Goal: Task Accomplishment & Management: Complete application form

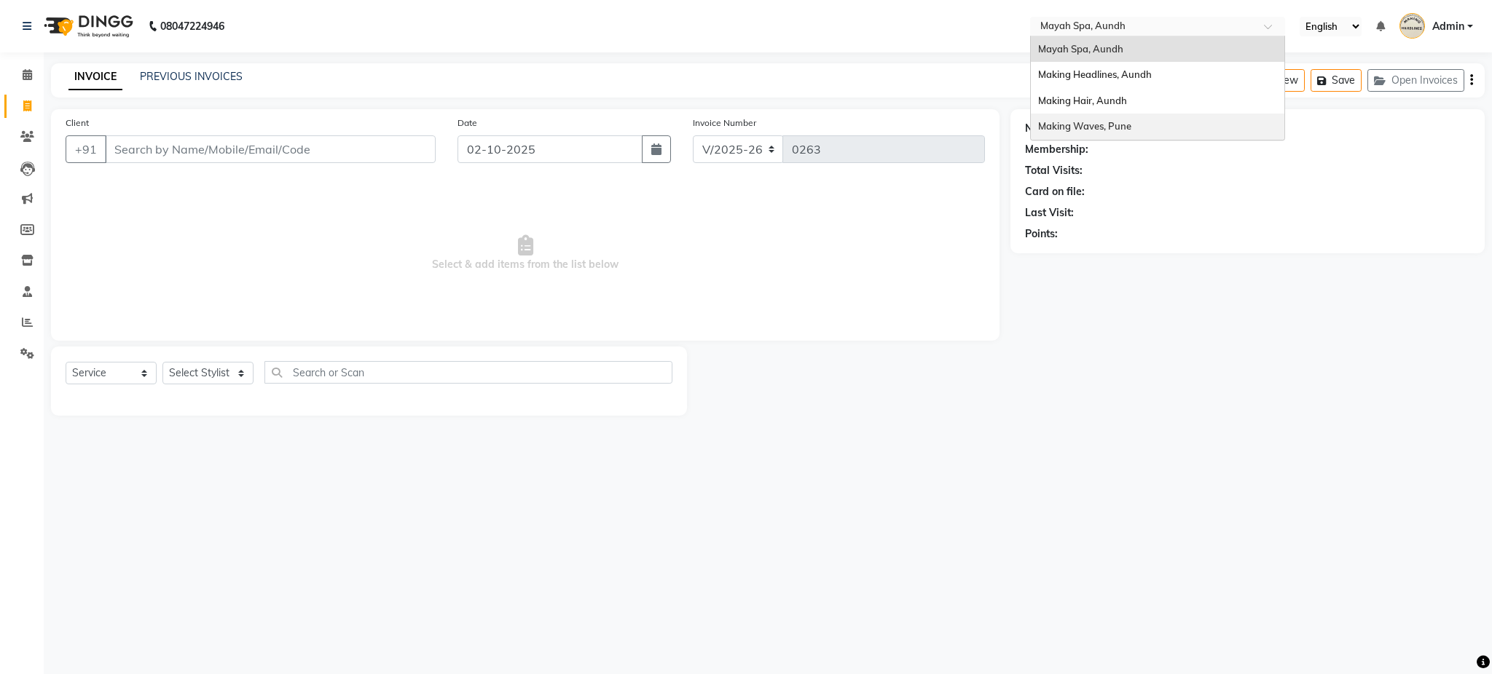
select select "761"
select select "service"
click at [1096, 124] on span "Making Waves, Pune" at bounding box center [1084, 126] width 93 height 12
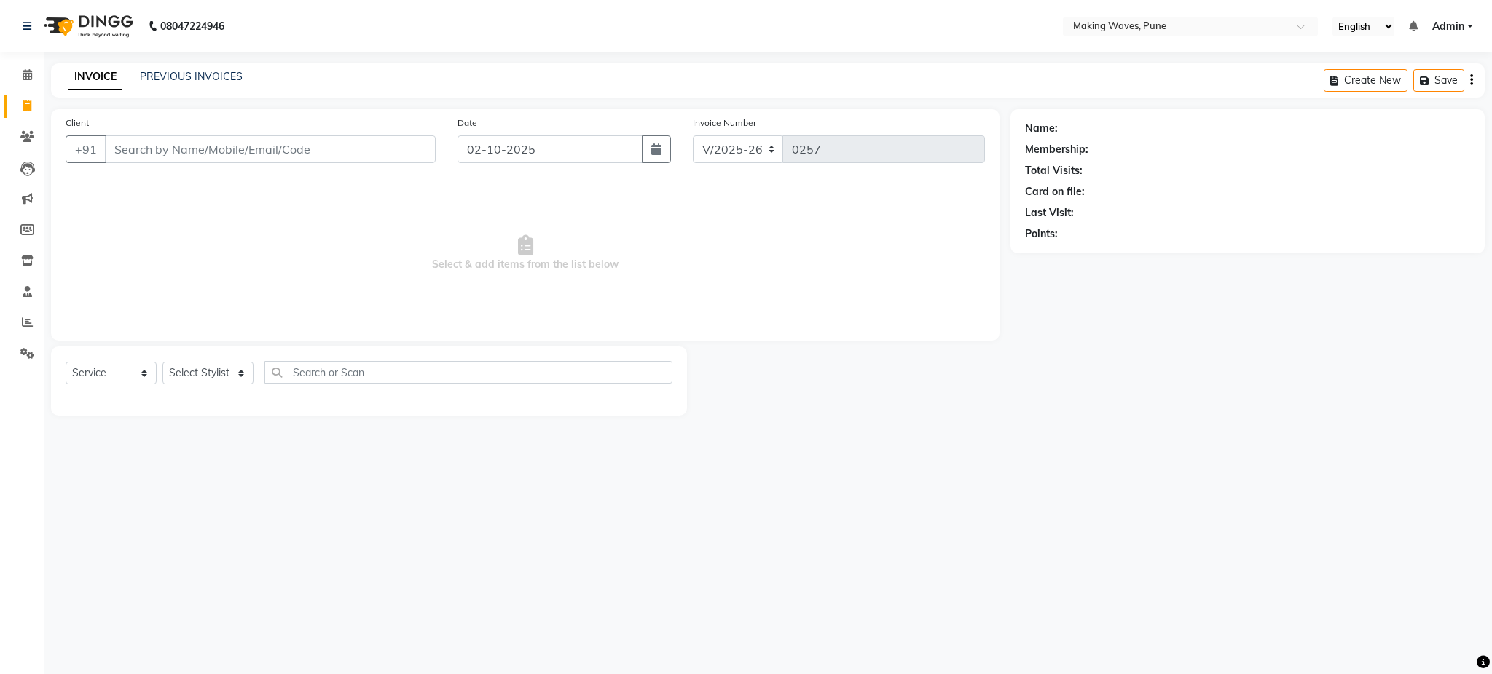
select select "7311"
select select "service"
click at [151, 74] on link "PREVIOUS INVOICES" at bounding box center [191, 76] width 103 height 13
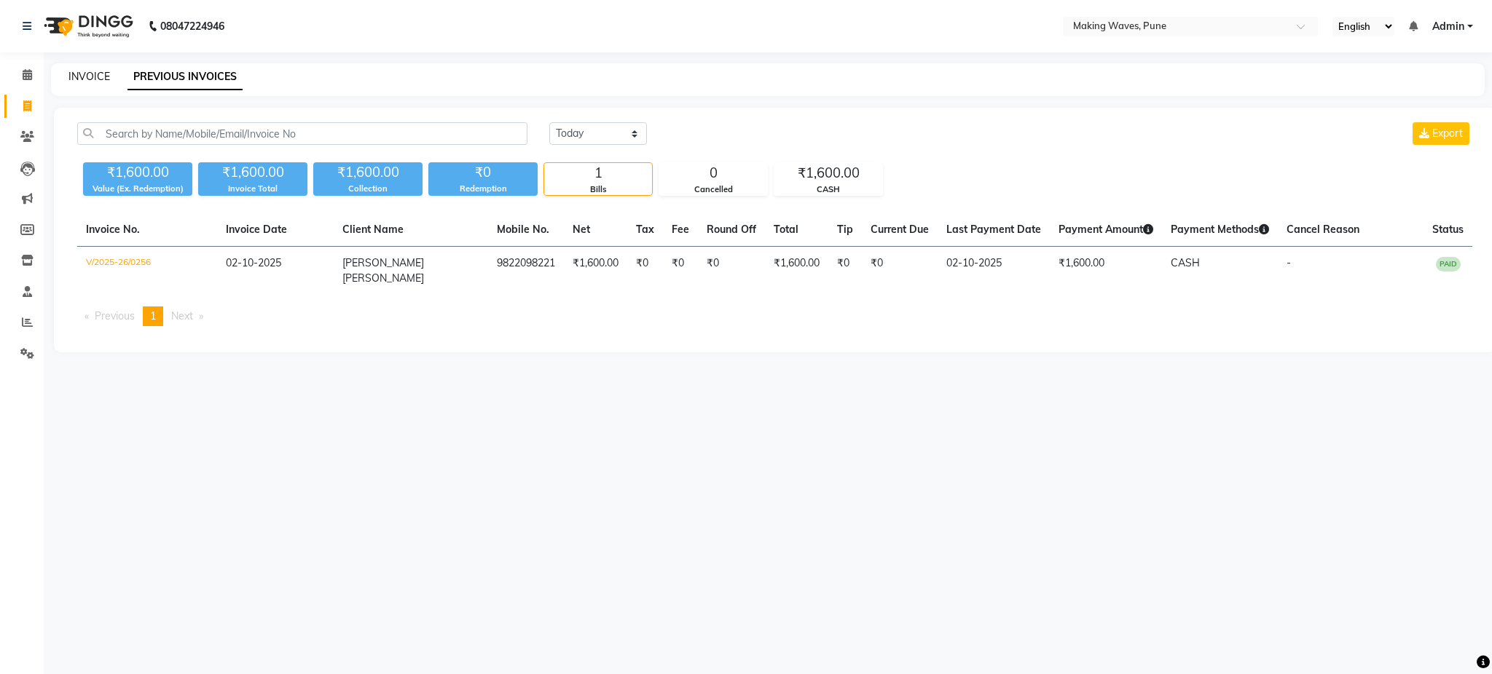
click at [95, 82] on link "INVOICE" at bounding box center [89, 76] width 42 height 13
select select "7311"
select select "service"
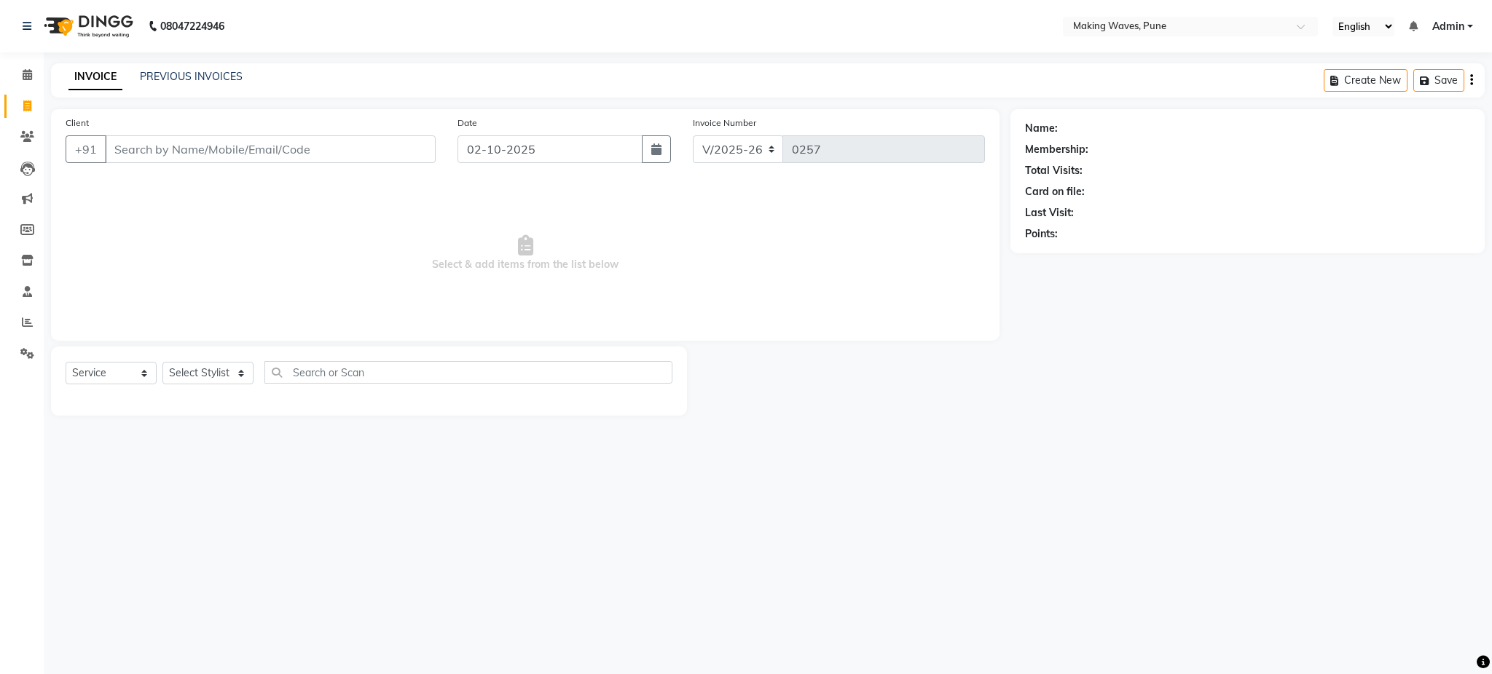
click at [150, 151] on input "Client" at bounding box center [270, 149] width 331 height 28
type input "k"
type input "9960170000"
click at [401, 159] on button "Add Client" at bounding box center [398, 149] width 75 height 28
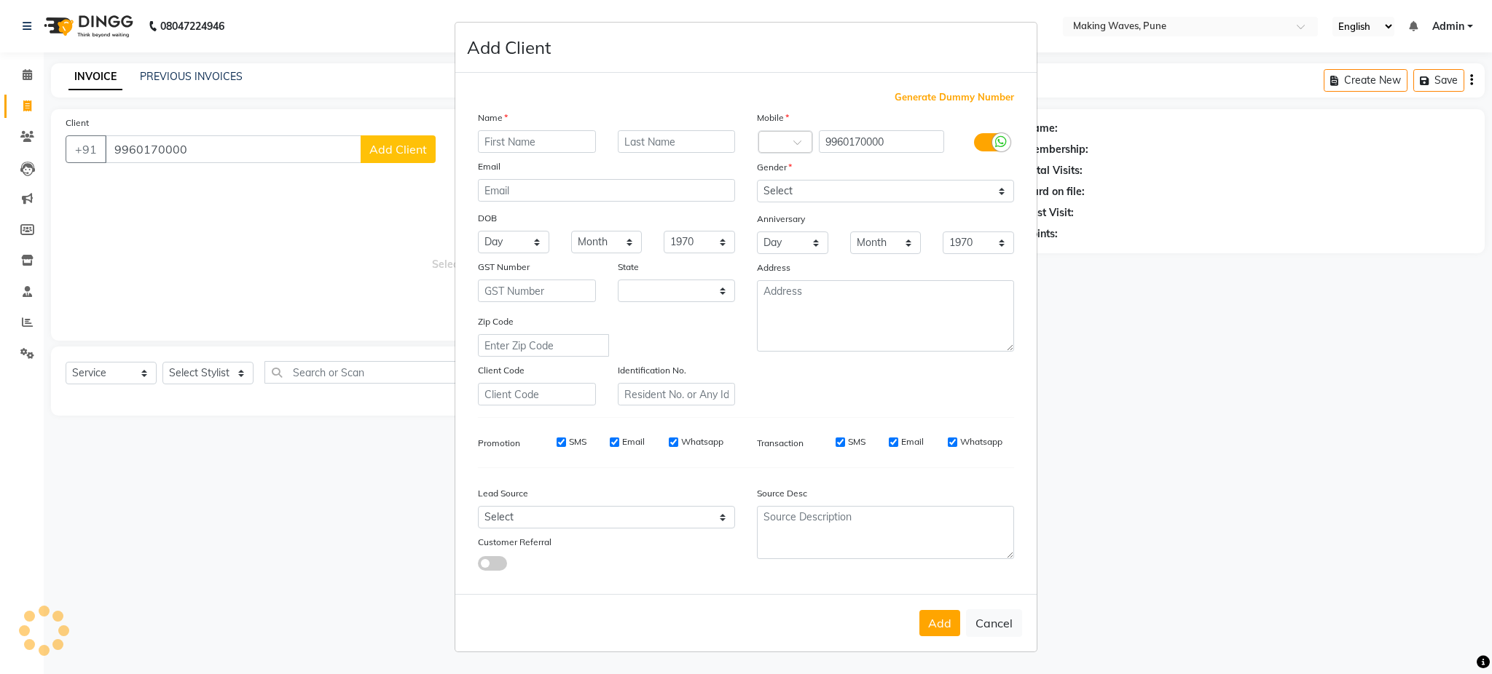
select select "22"
click at [537, 146] on input "text" at bounding box center [537, 141] width 118 height 23
type input "karishma"
type input "agarwal"
click at [939, 632] on button "Add" at bounding box center [939, 623] width 41 height 26
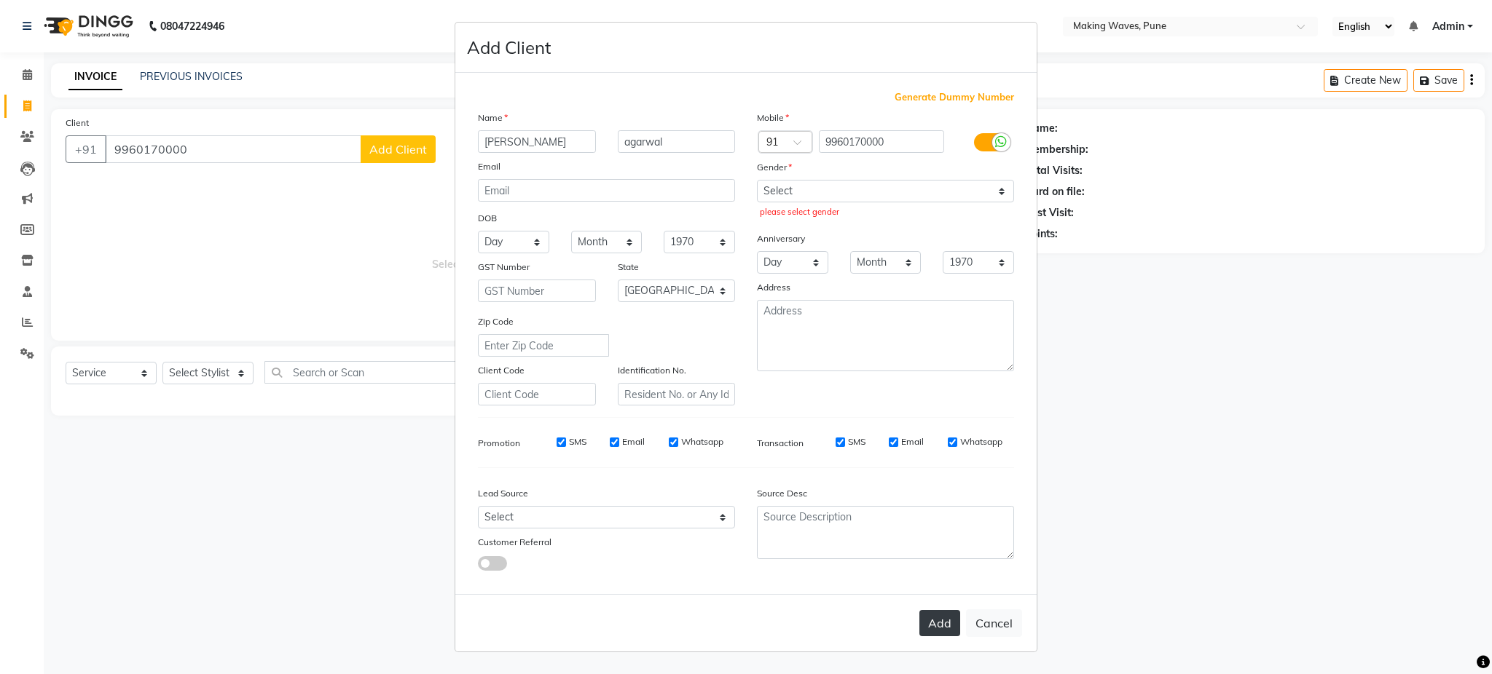
click at [946, 624] on button "Add" at bounding box center [939, 623] width 41 height 26
click at [845, 196] on select "Select Male Female Other Prefer Not To Say" at bounding box center [885, 191] width 257 height 23
select select "female"
click at [757, 180] on select "Select Male Female Other Prefer Not To Say" at bounding box center [885, 191] width 257 height 23
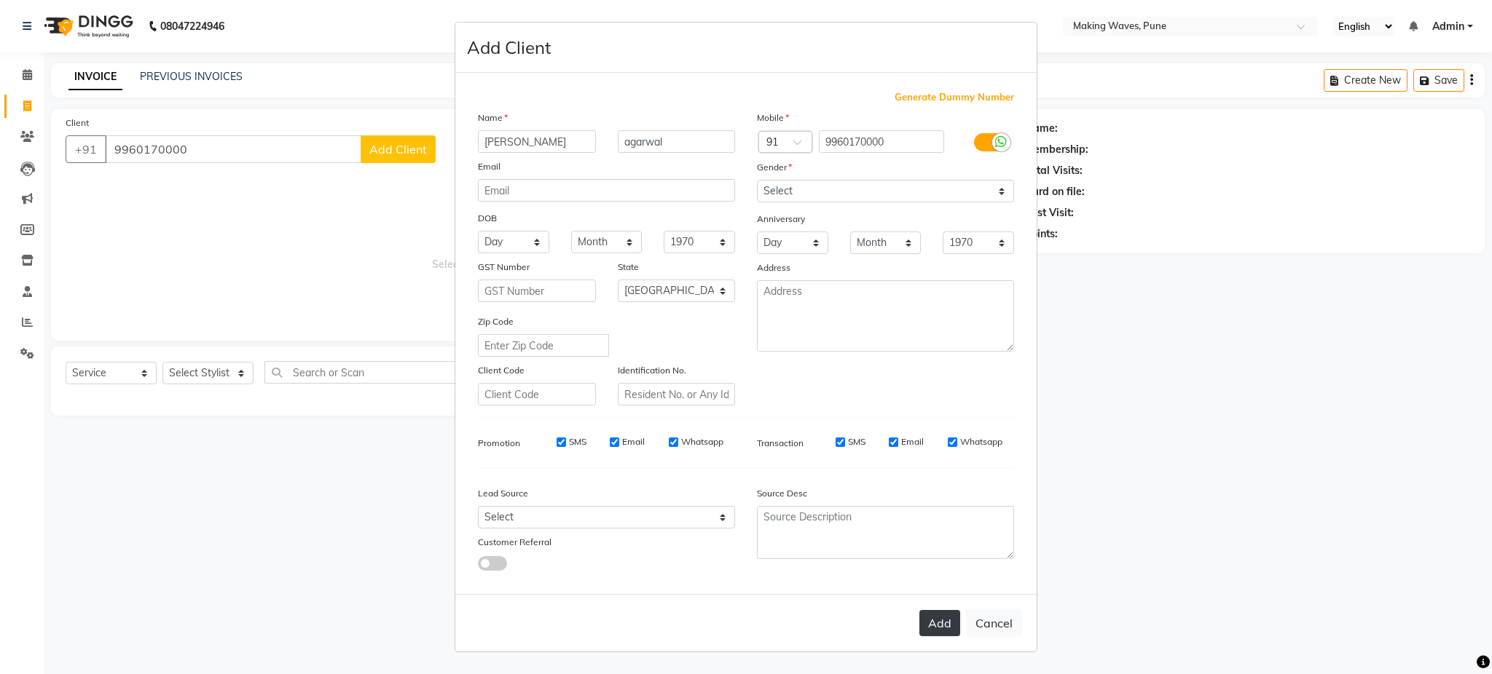
click at [934, 629] on button "Add" at bounding box center [939, 623] width 41 height 26
select select
select select "null"
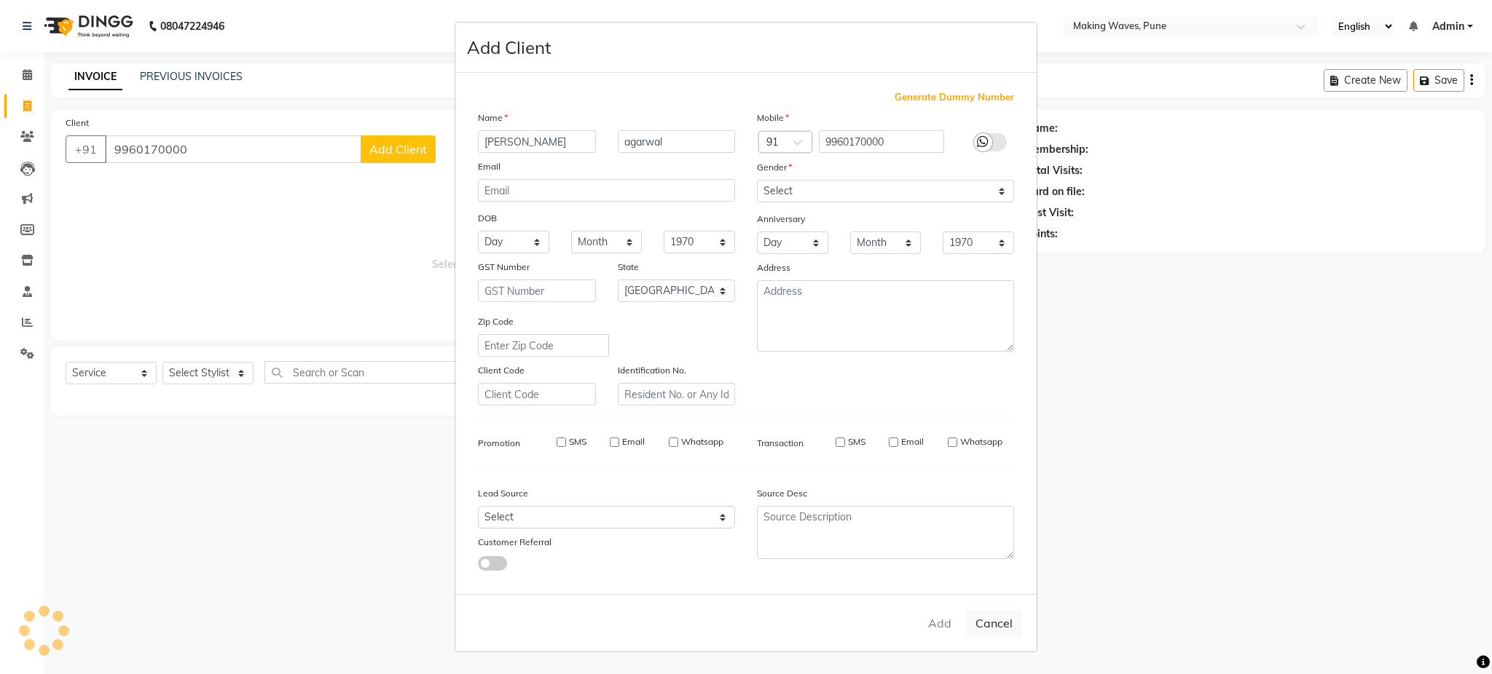
select select
checkbox input "false"
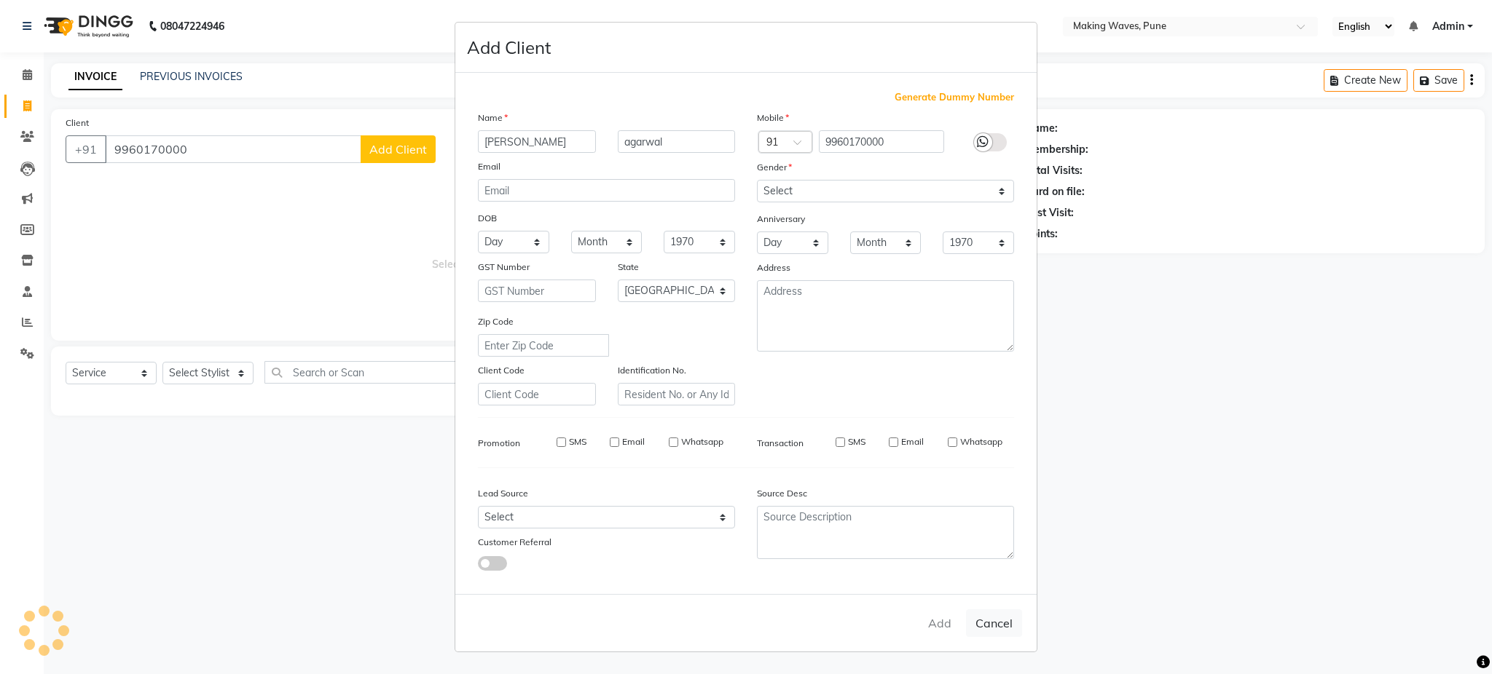
checkbox input "false"
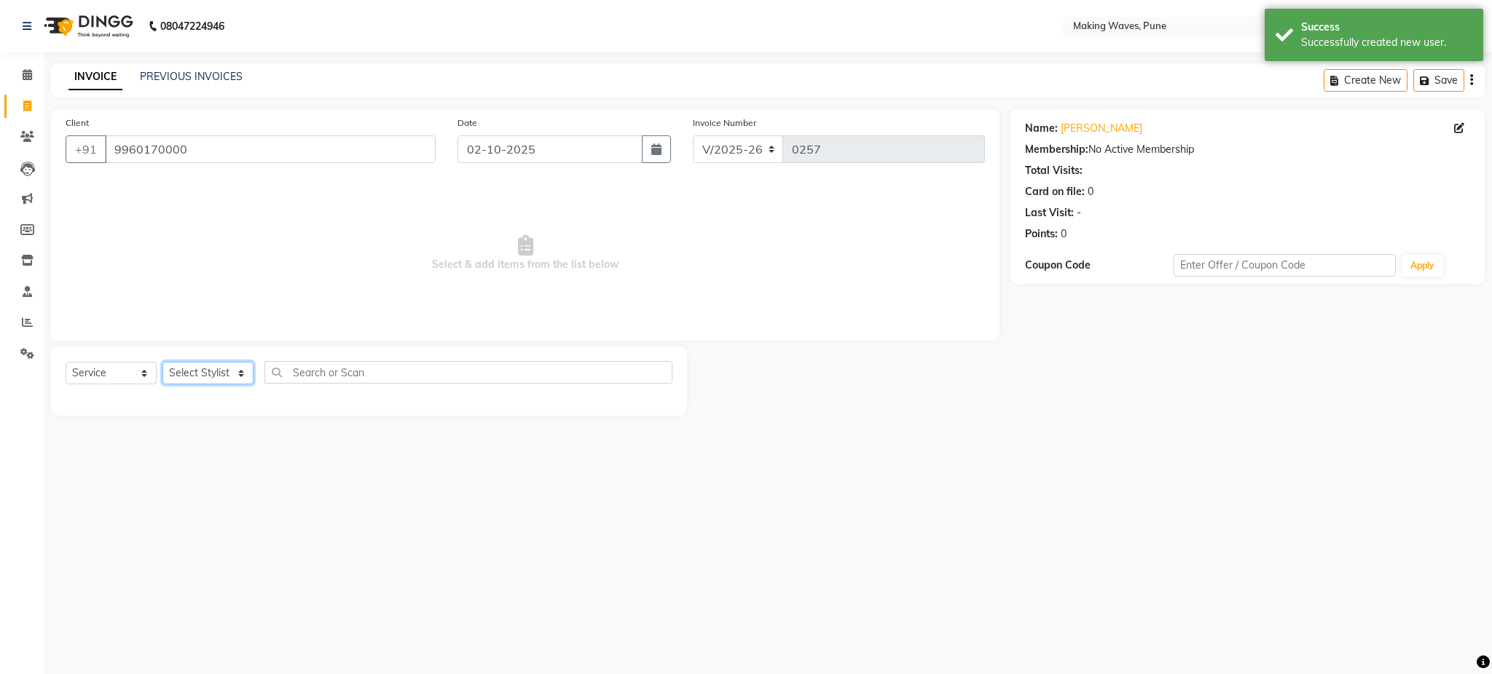
click at [233, 374] on select "Select Stylist ANUH DEEPA FARHAT KARAN POOJA Pranav REKHA RIYAZ SHILPA SNEHAL" at bounding box center [207, 373] width 91 height 23
select select "62743"
click at [162, 363] on select "Select Stylist ANUH DEEPA FARHAT KARAN POOJA Pranav REKHA RIYAZ SHILPA SNEHAL" at bounding box center [207, 373] width 91 height 23
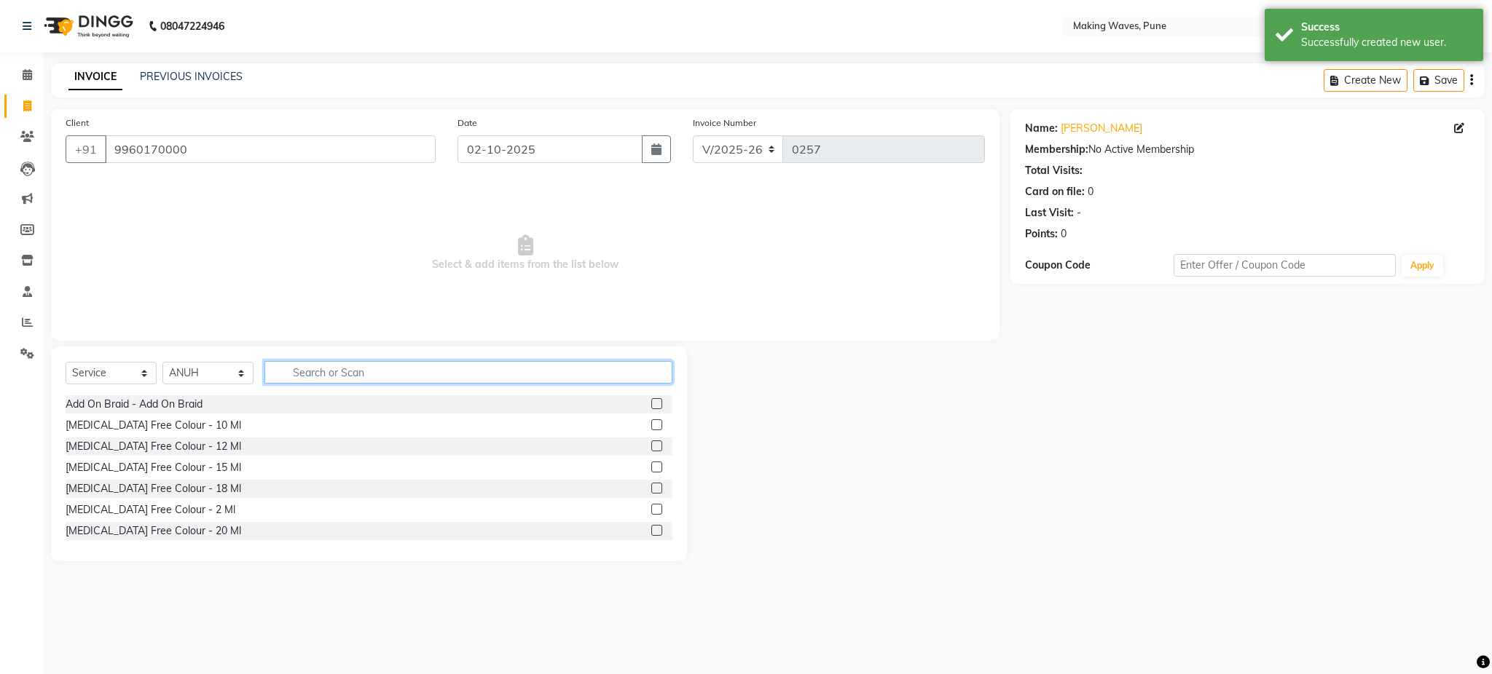
click at [344, 374] on input "text" at bounding box center [468, 372] width 408 height 23
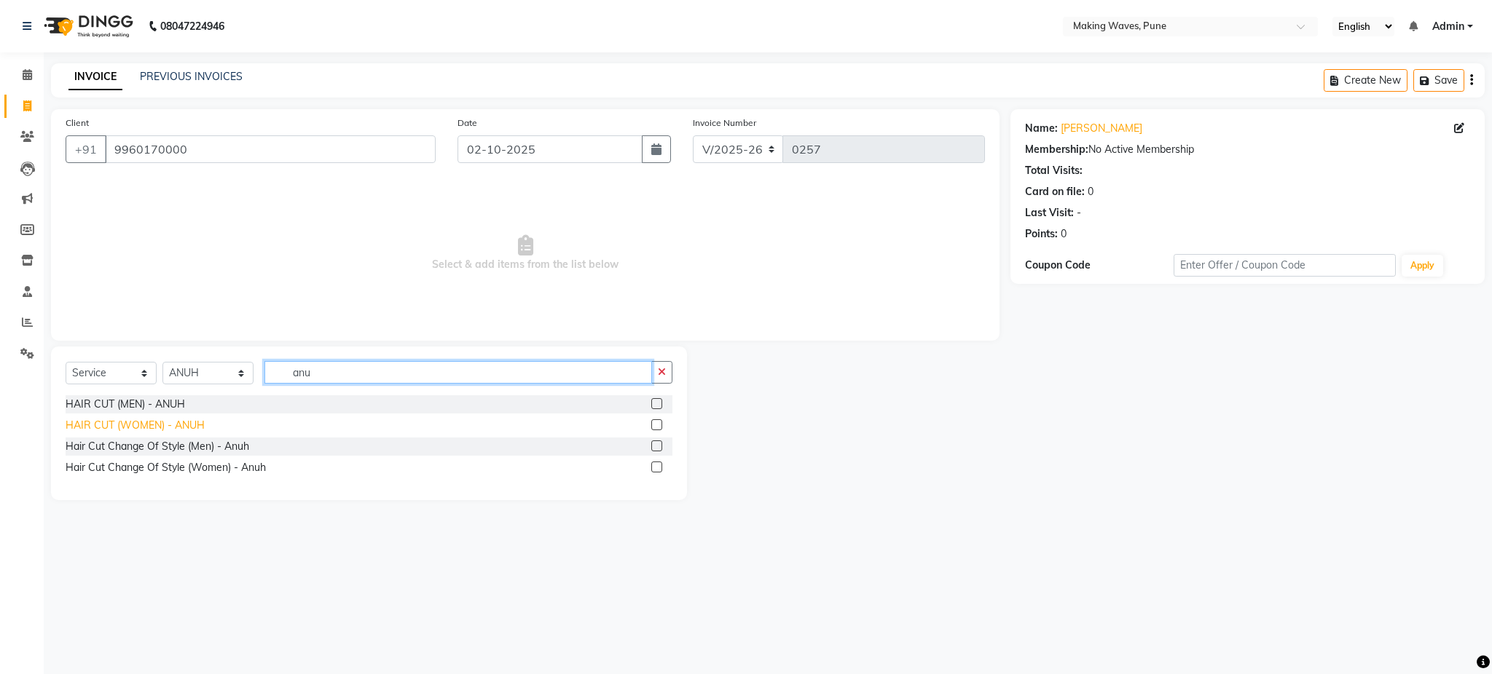
type input "anu"
click at [188, 419] on div "HAIR CUT (WOMEN) - ANUH" at bounding box center [135, 425] width 139 height 15
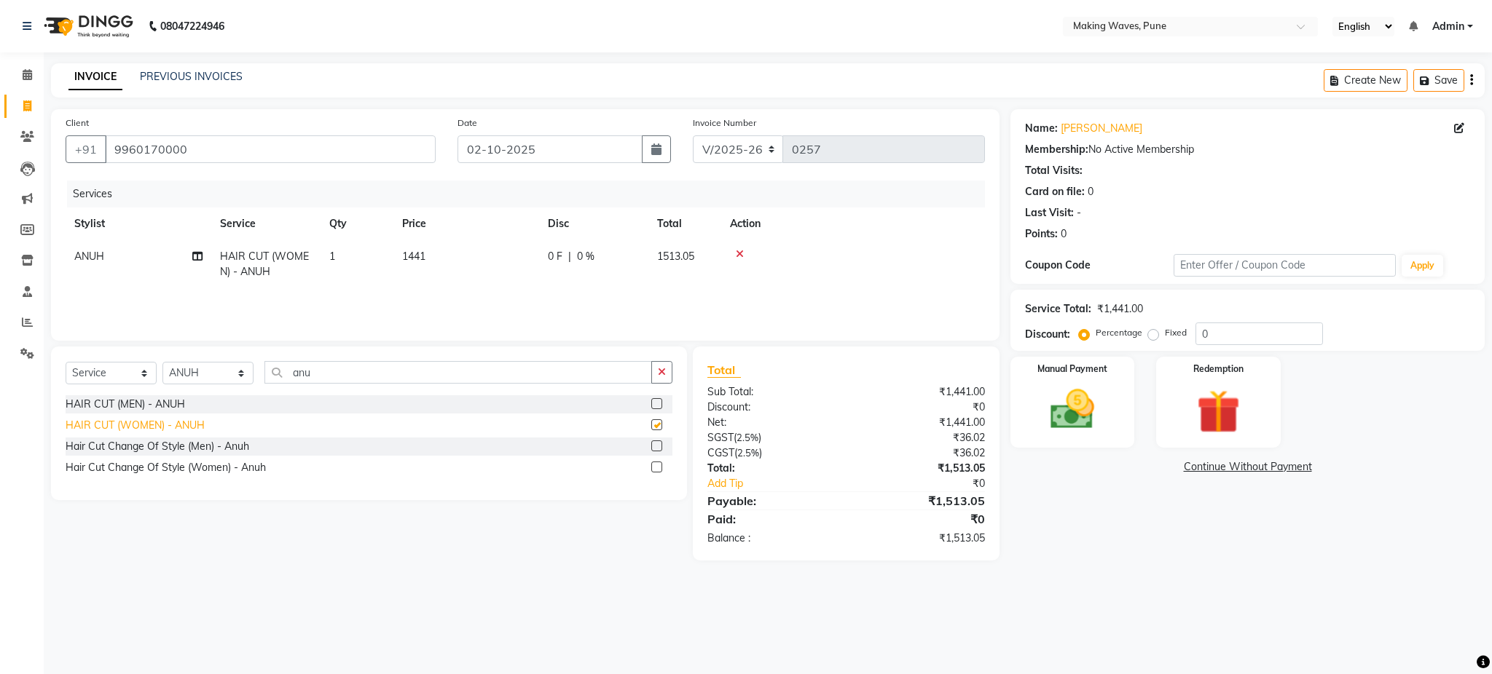
checkbox input "false"
click at [432, 253] on td "1441" at bounding box center [466, 264] width 146 height 48
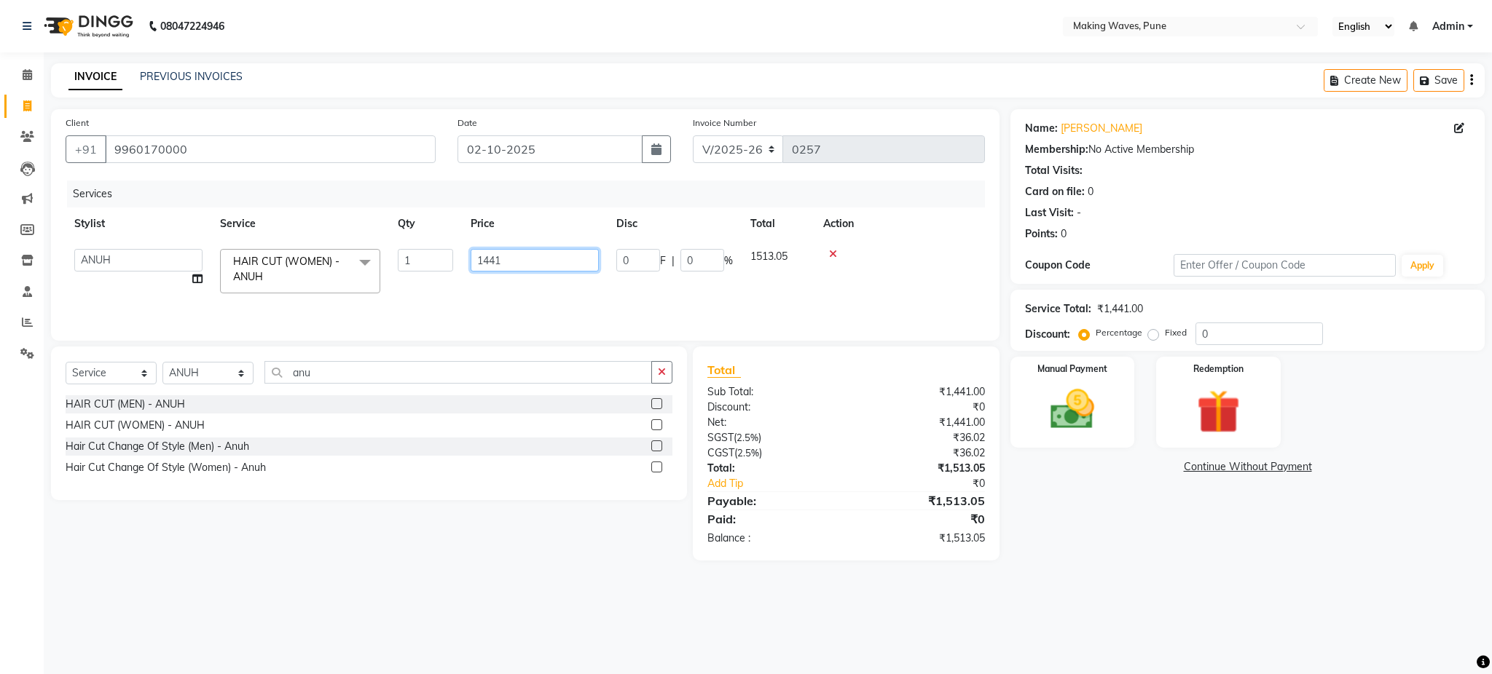
click at [526, 269] on input "1441" at bounding box center [534, 260] width 128 height 23
type input "1"
type input "1700"
click at [537, 287] on td "1700" at bounding box center [535, 271] width 146 height 62
click at [1111, 424] on div "Manual Payment" at bounding box center [1072, 402] width 129 height 95
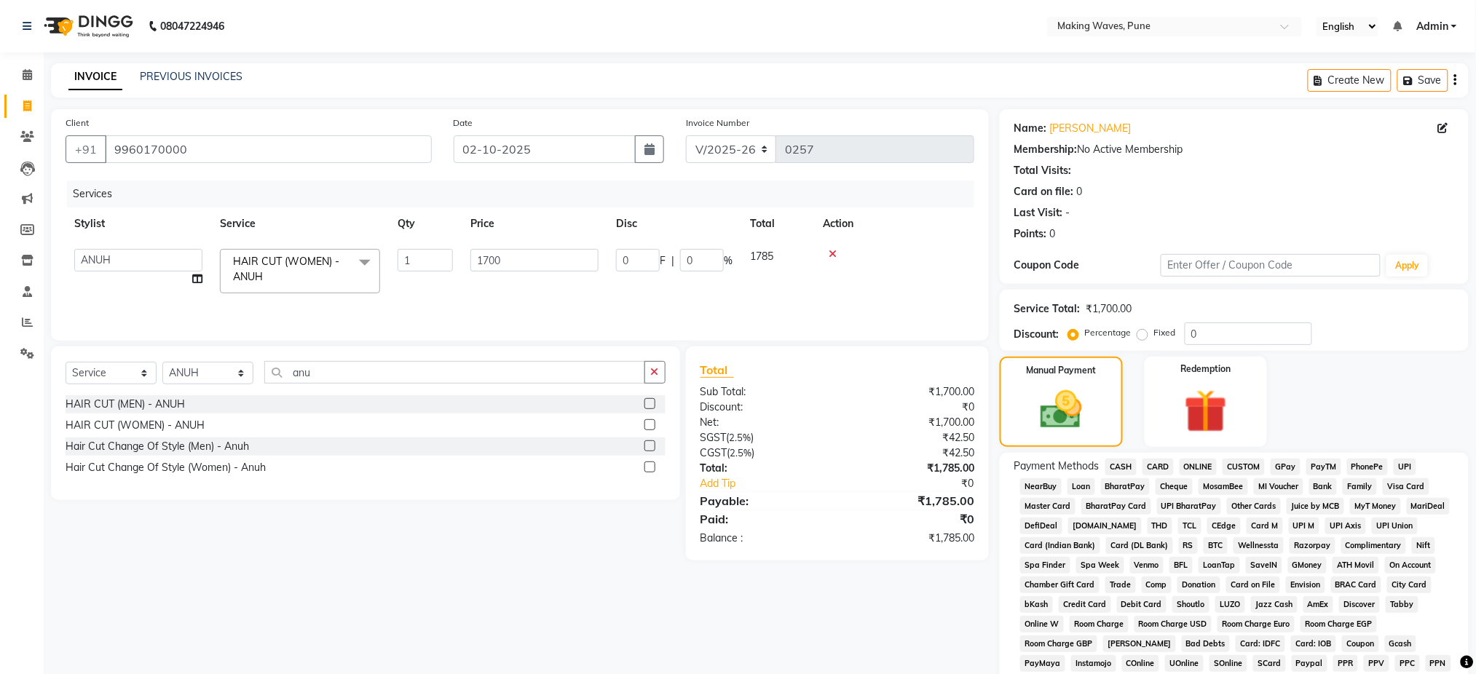
click at [1125, 469] on span "CASH" at bounding box center [1121, 467] width 31 height 17
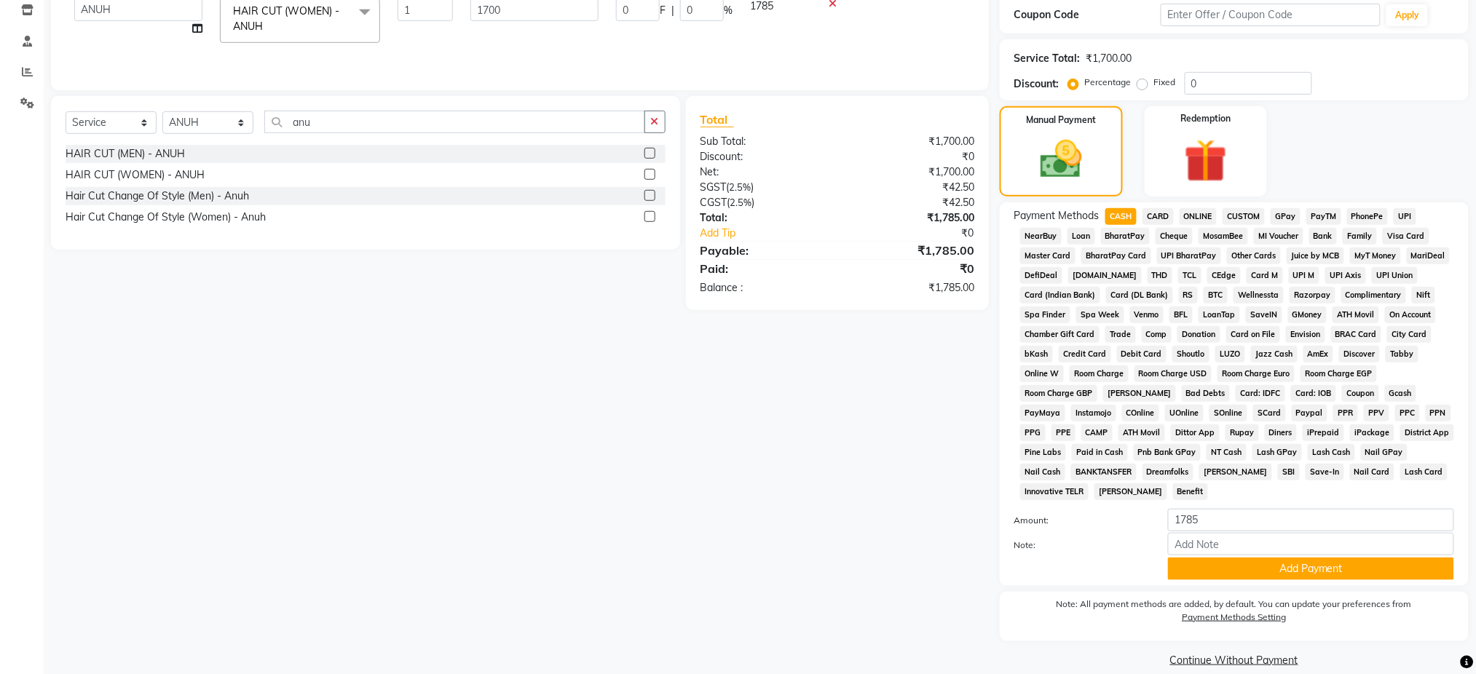
scroll to position [269, 0]
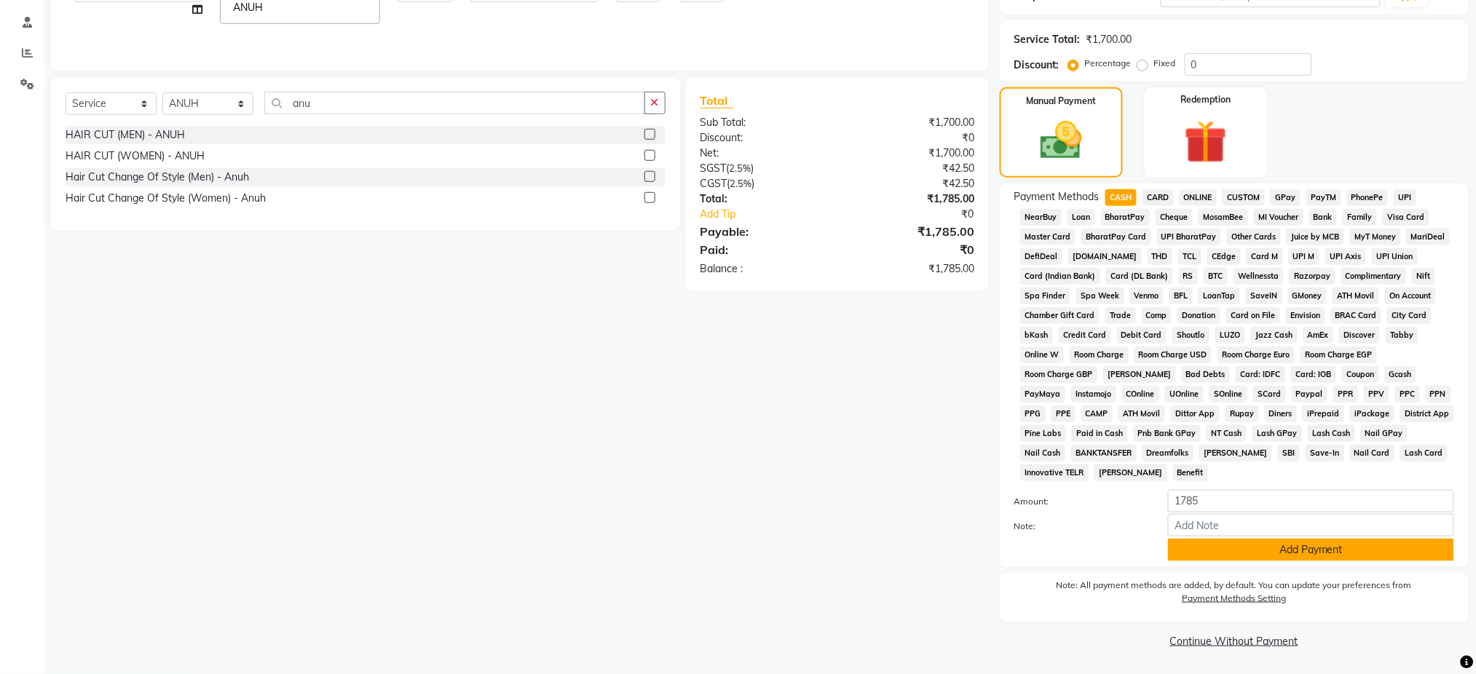
click at [1370, 540] on button "Add Payment" at bounding box center [1311, 550] width 286 height 23
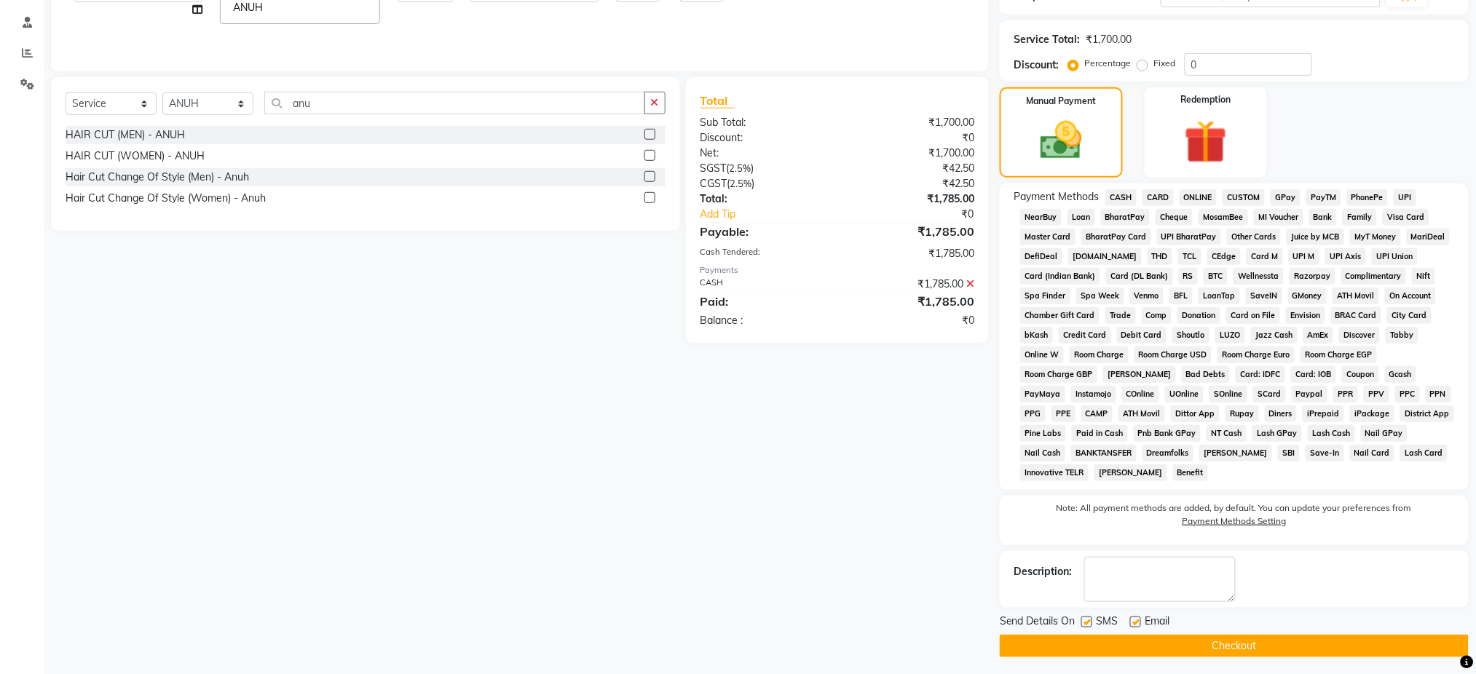
click at [1177, 645] on button "Checkout" at bounding box center [1234, 646] width 469 height 23
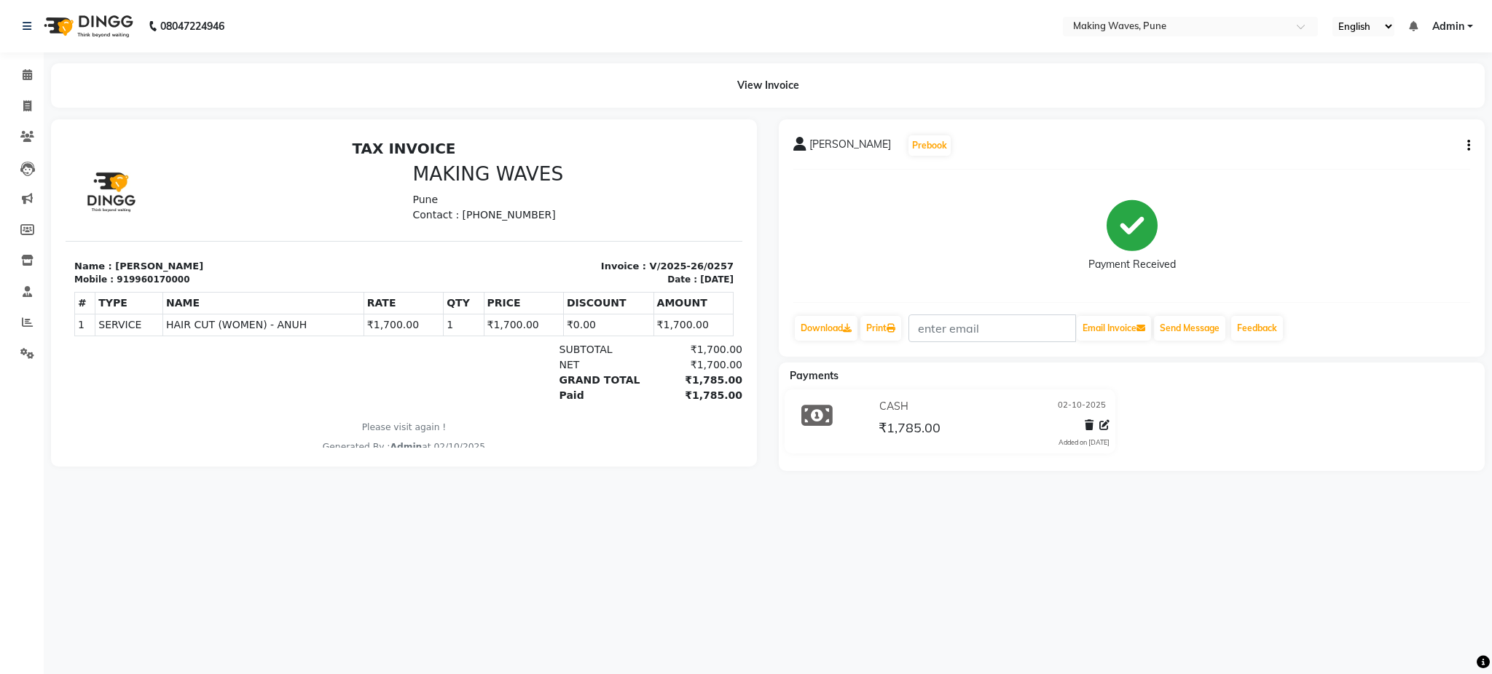
click at [1015, 615] on div "08047224946 Select Location × Making Waves, Pune English ENGLISH Español العربي…" at bounding box center [746, 337] width 1492 height 674
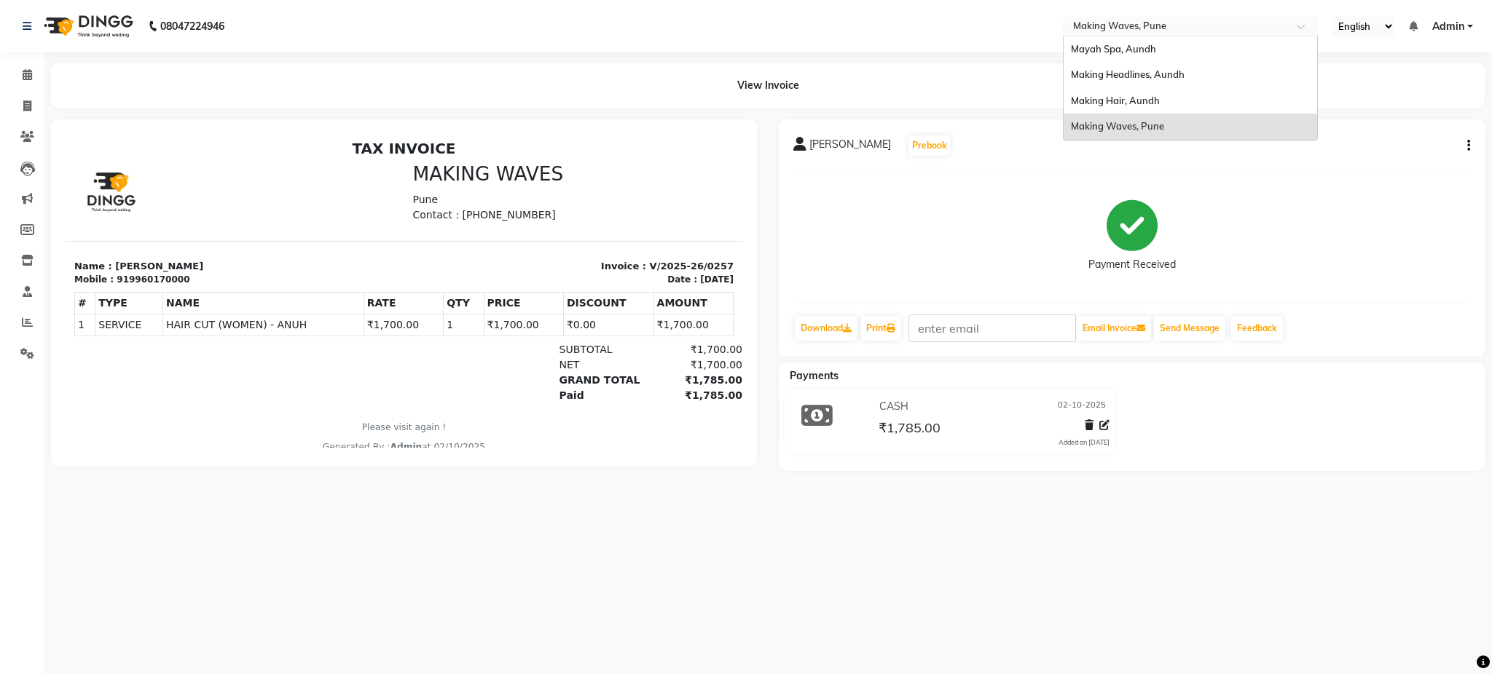
click at [1098, 20] on input "text" at bounding box center [1175, 27] width 211 height 15
click at [1132, 95] on span "Making Hair, Aundh" at bounding box center [1115, 101] width 89 height 12
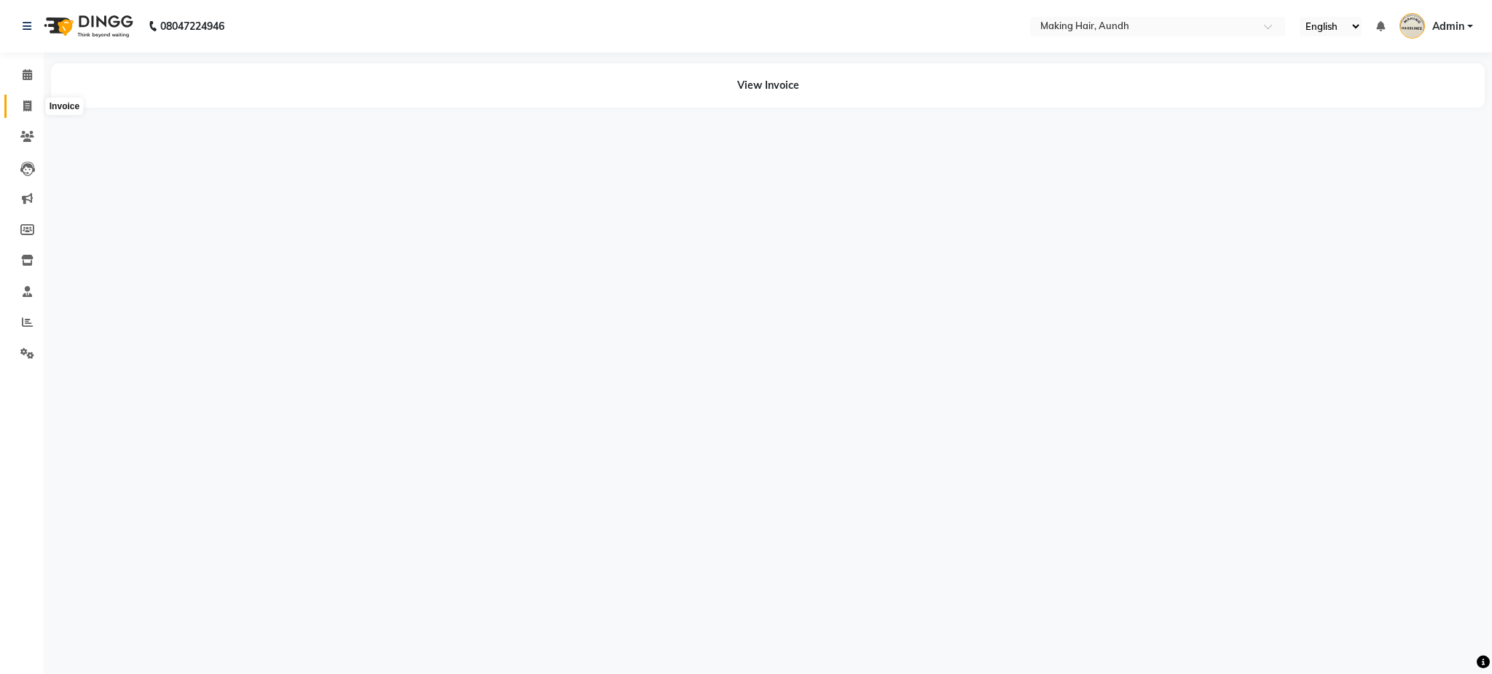
click at [31, 109] on span at bounding box center [27, 106] width 25 height 17
select select "760"
select select "service"
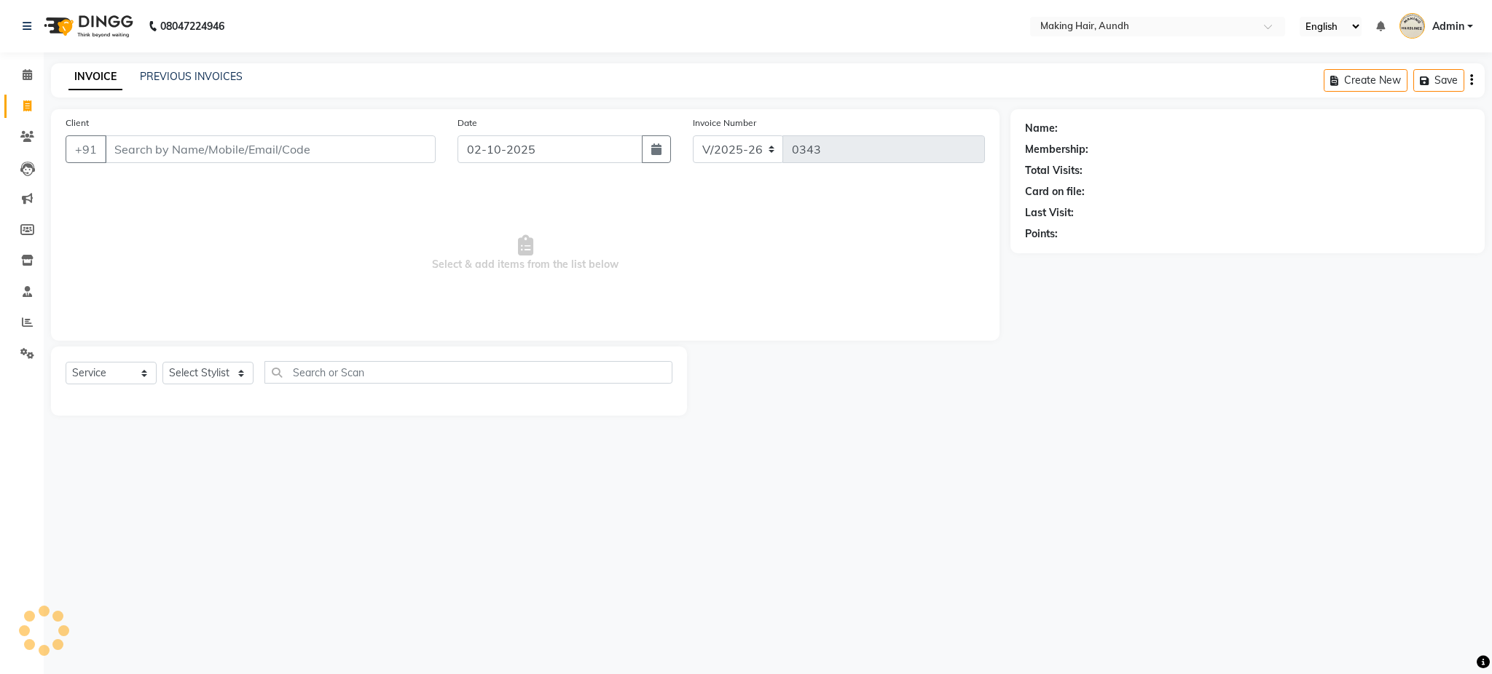
click at [146, 152] on input "Client" at bounding box center [270, 149] width 331 height 28
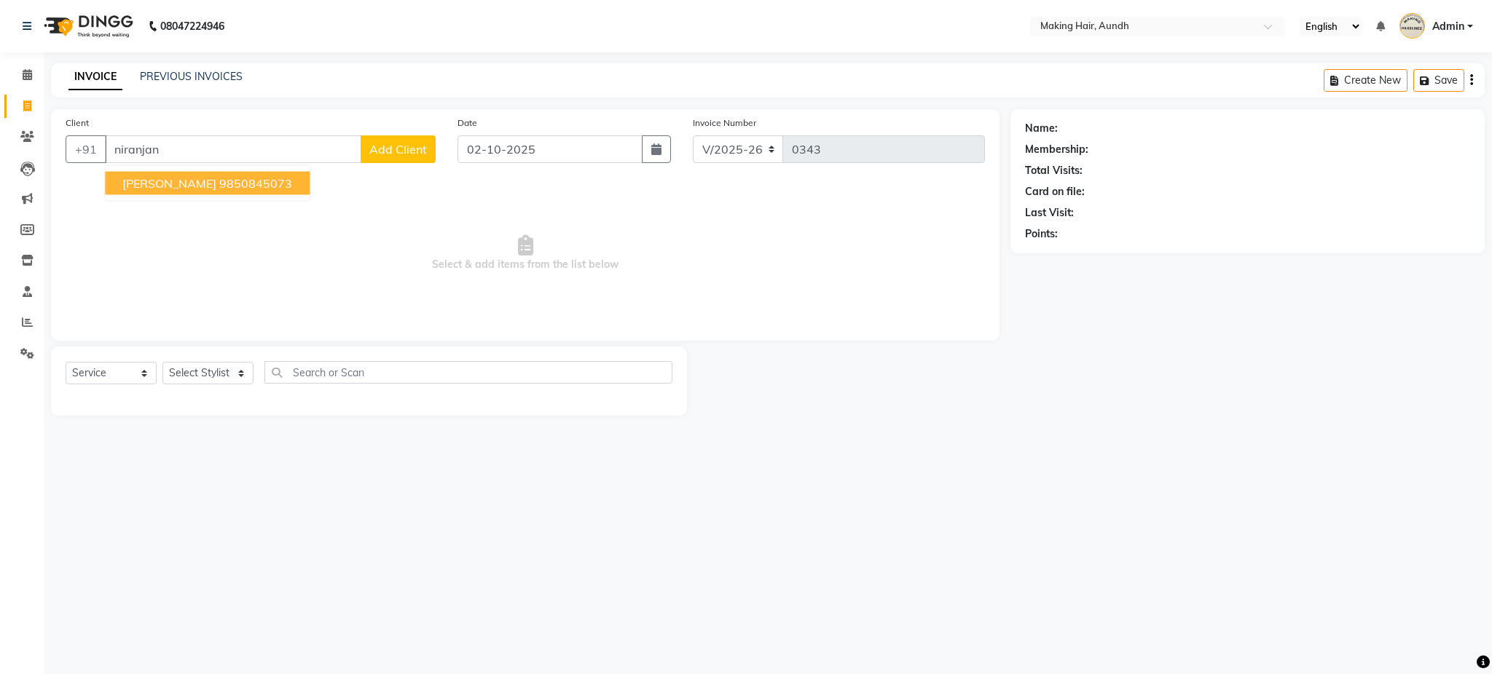
click at [222, 193] on button "niranjan soman 9850845073" at bounding box center [207, 183] width 205 height 23
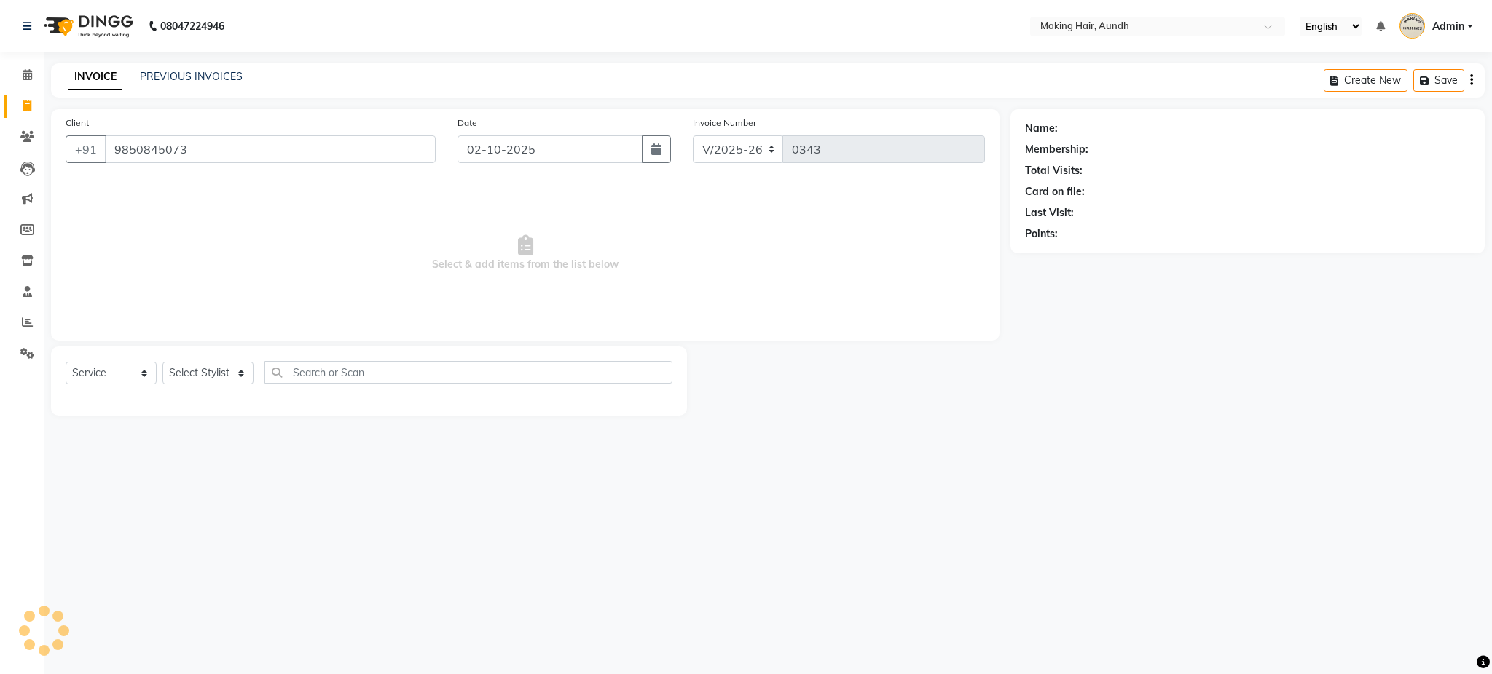
type input "9850845073"
click at [186, 374] on select "Select Stylist Anuh Apurva DEEPA Farhat Gaurita Joesna Kalpana KARAN Mamta Megh…" at bounding box center [207, 373] width 91 height 23
select select "12394"
click at [162, 363] on select "Select Stylist Anuh Apurva DEEPA Farhat Gaurita Joesna Kalpana KARAN Mamta Megh…" at bounding box center [207, 373] width 91 height 23
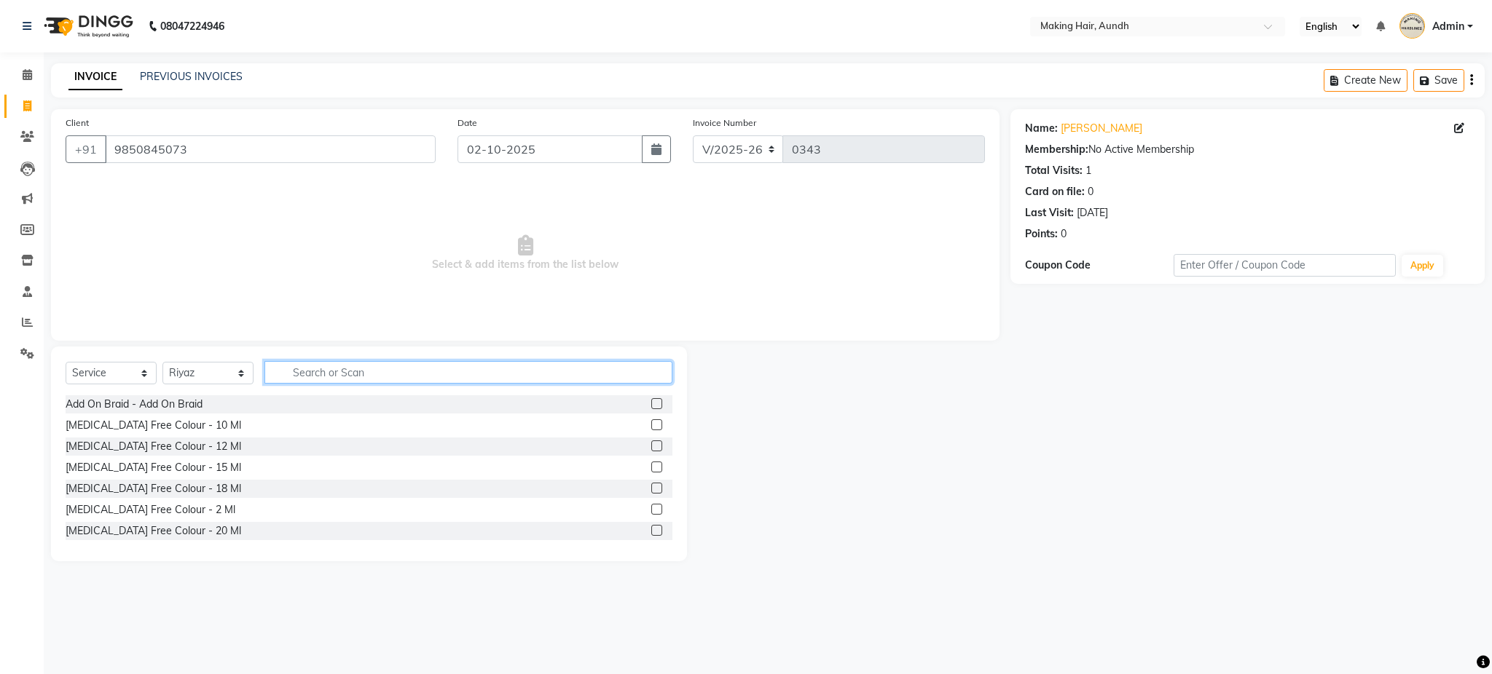
click at [298, 369] on input "text" at bounding box center [468, 372] width 408 height 23
type input "r"
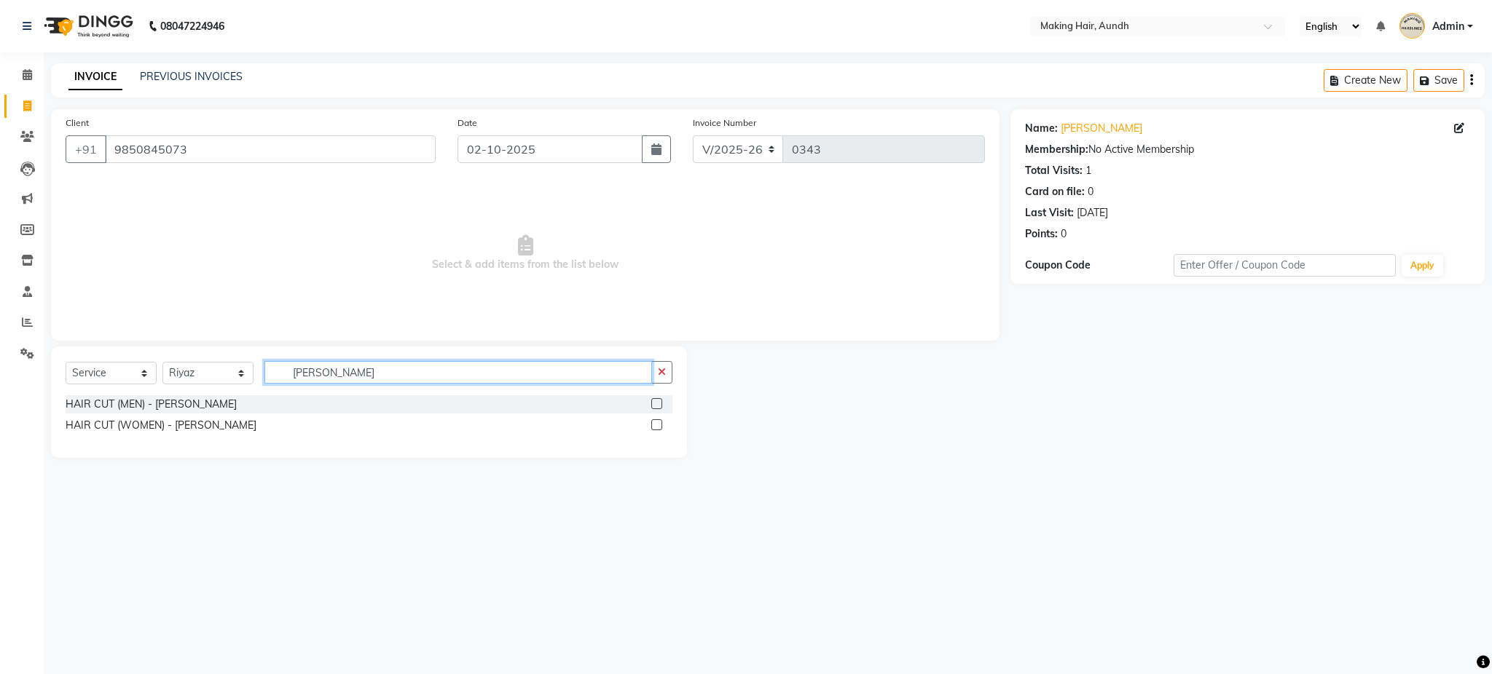
click at [298, 369] on input "riya" at bounding box center [457, 372] width 387 height 23
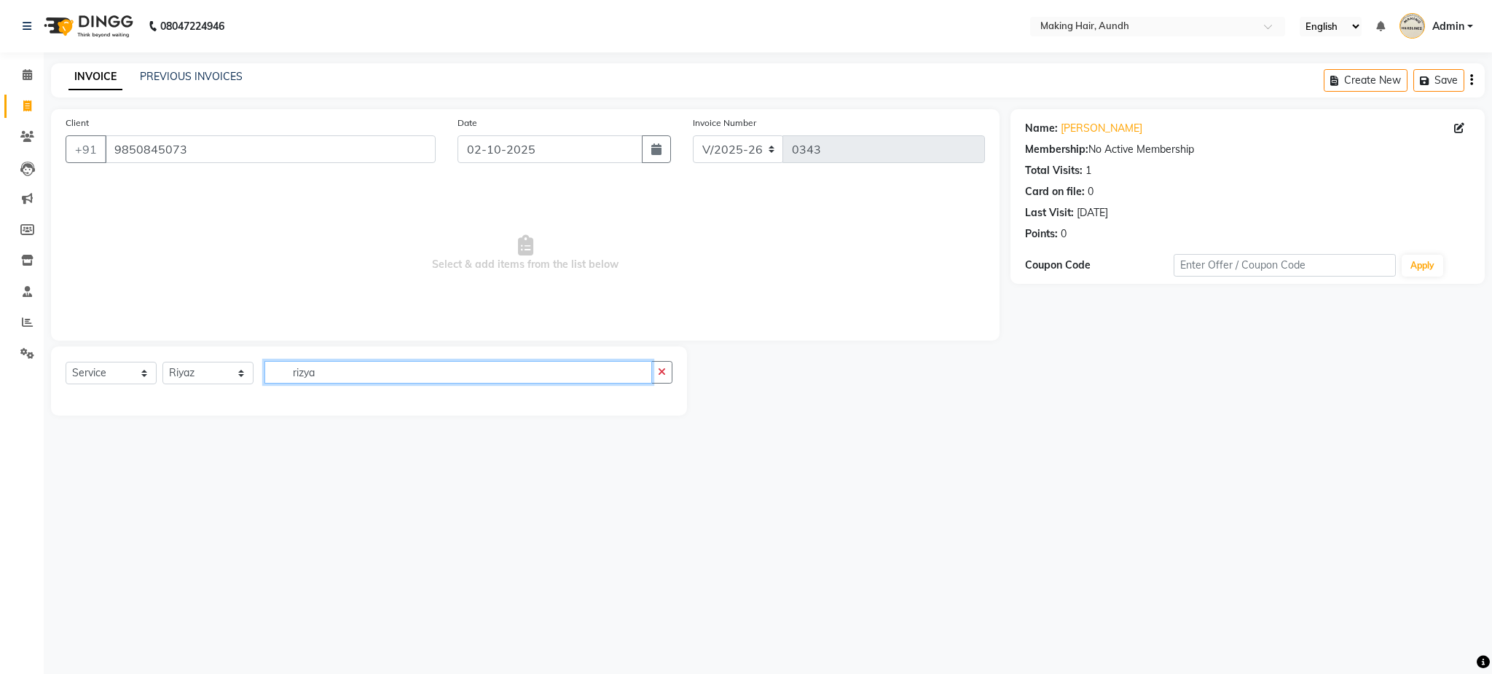
click at [405, 380] on input "rizya" at bounding box center [457, 372] width 387 height 23
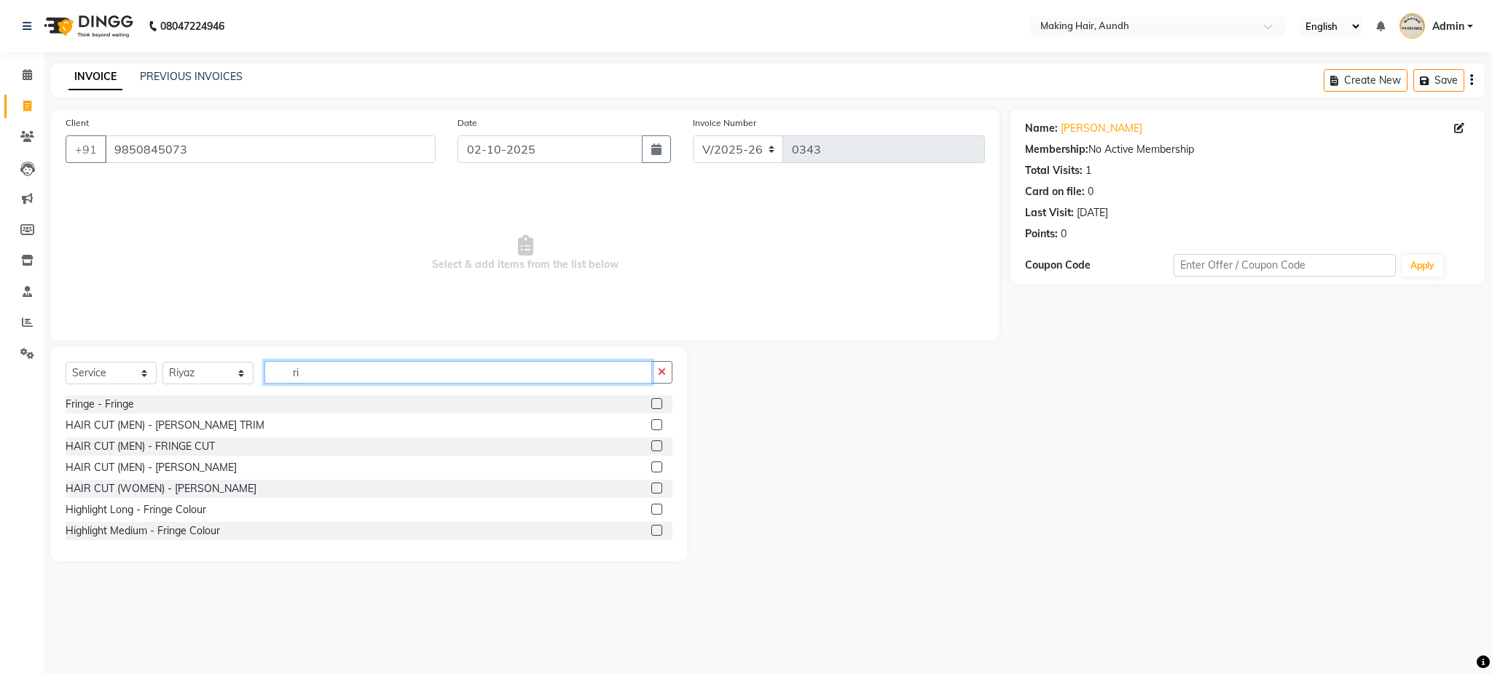
type input "r"
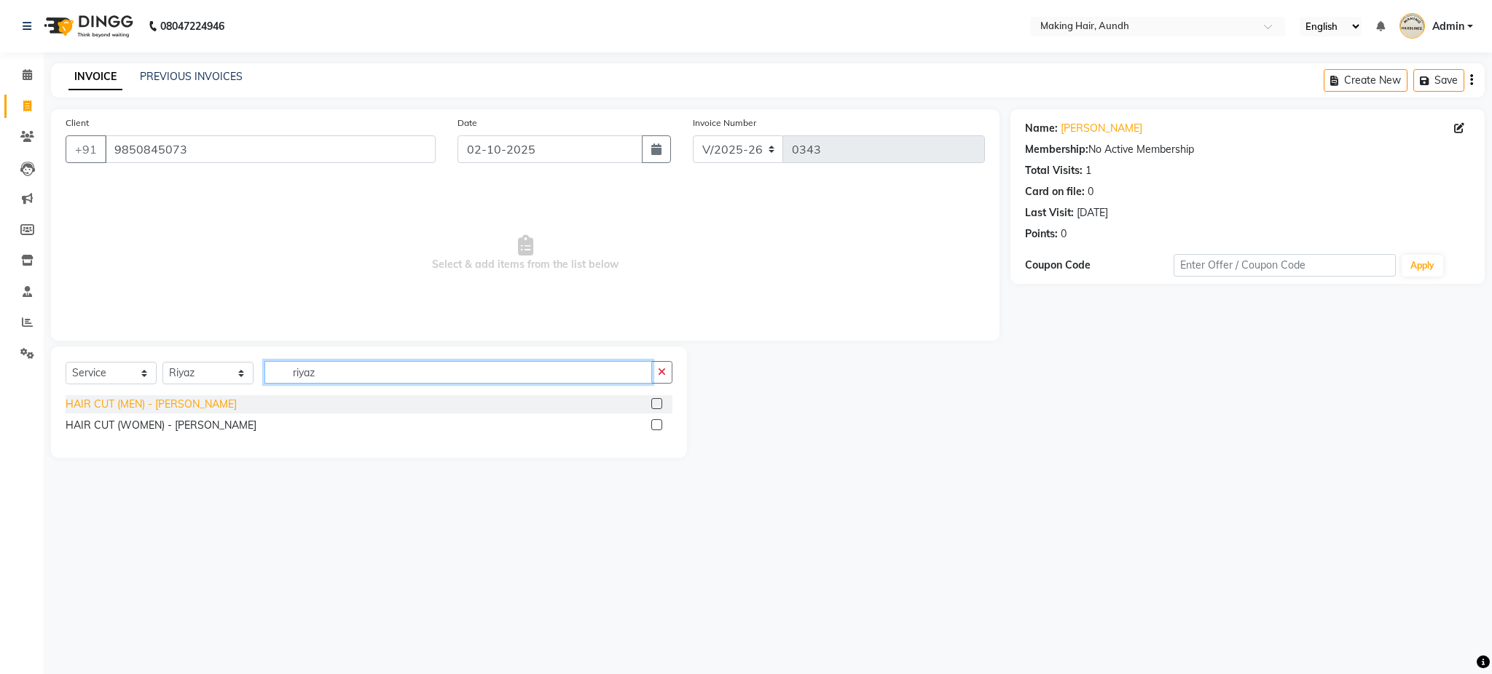
type input "riyaz"
click at [171, 403] on div "HAIR CUT (MEN) - RIYAZ" at bounding box center [151, 404] width 171 height 15
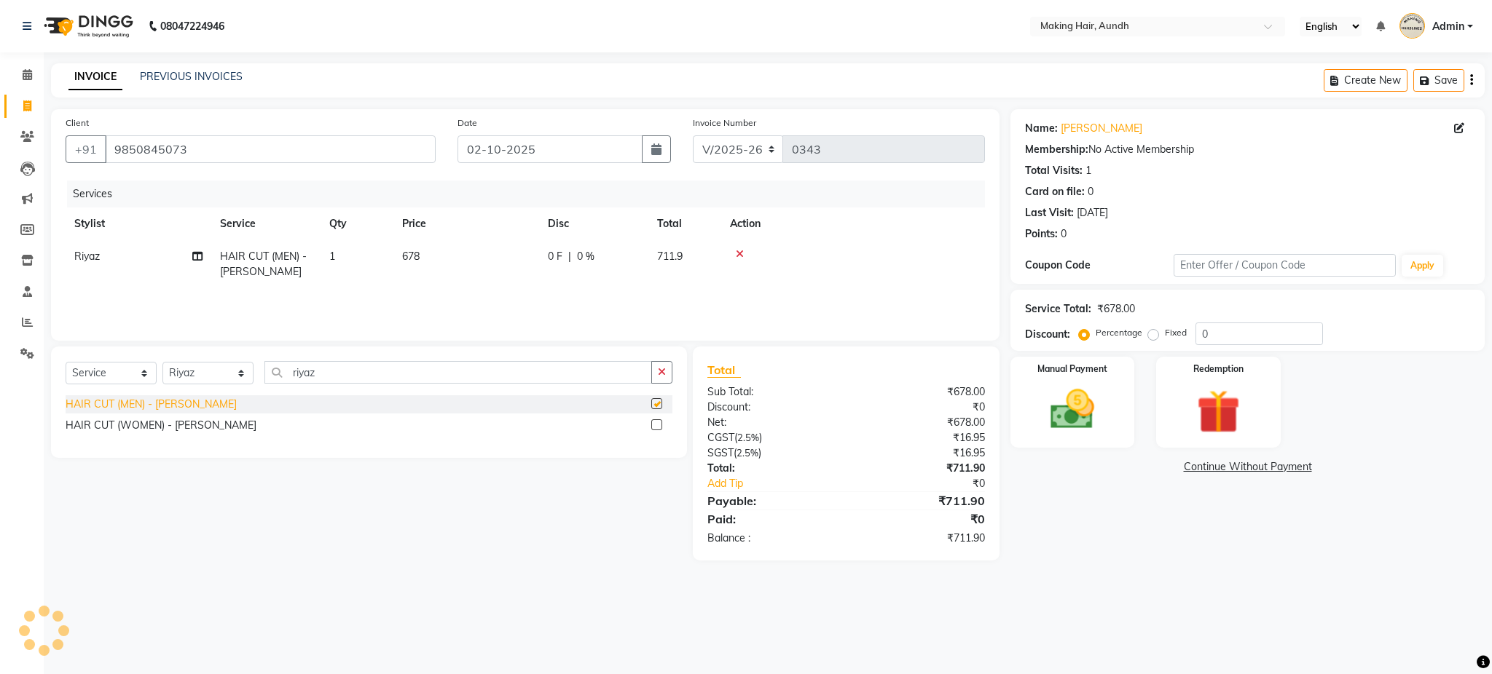
checkbox input "false"
click at [410, 252] on span "678" at bounding box center [410, 256] width 17 height 13
select select "12394"
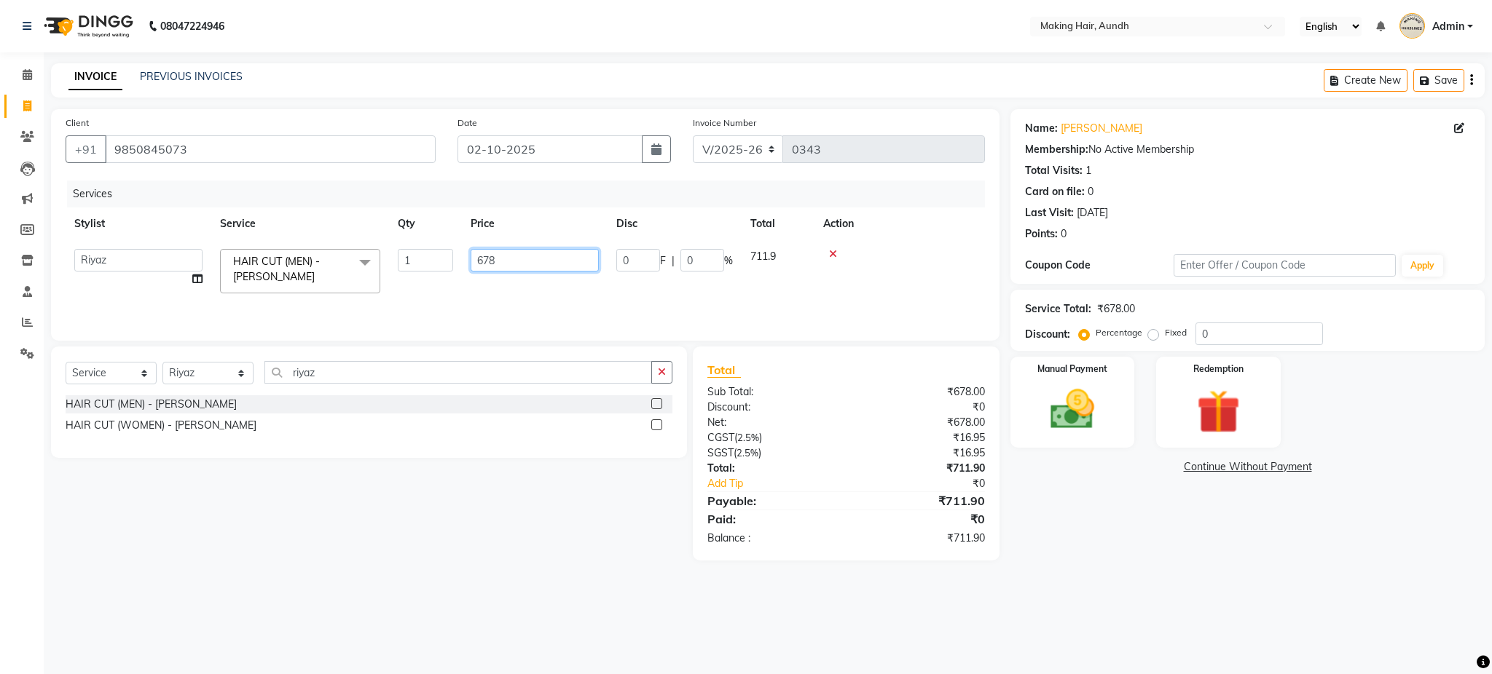
click at [538, 269] on input "678" at bounding box center [534, 260] width 128 height 23
type input "6"
type input "800"
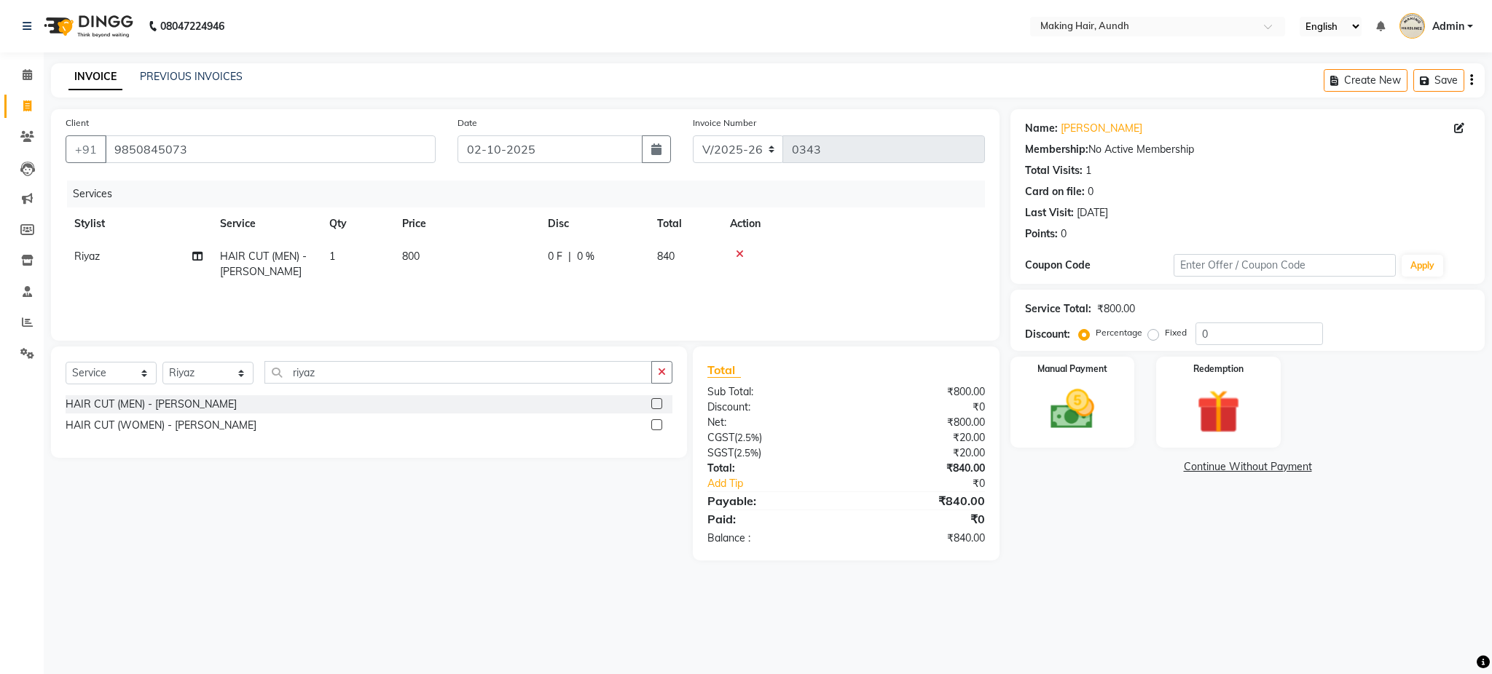
click at [536, 514] on div "Select Service Product Membership Package Voucher Prepaid Gift Card Select Styl…" at bounding box center [363, 454] width 647 height 214
click at [1473, 85] on div "Create New Save" at bounding box center [1403, 80] width 161 height 34
click at [1470, 88] on button "button" at bounding box center [1471, 80] width 3 height 34
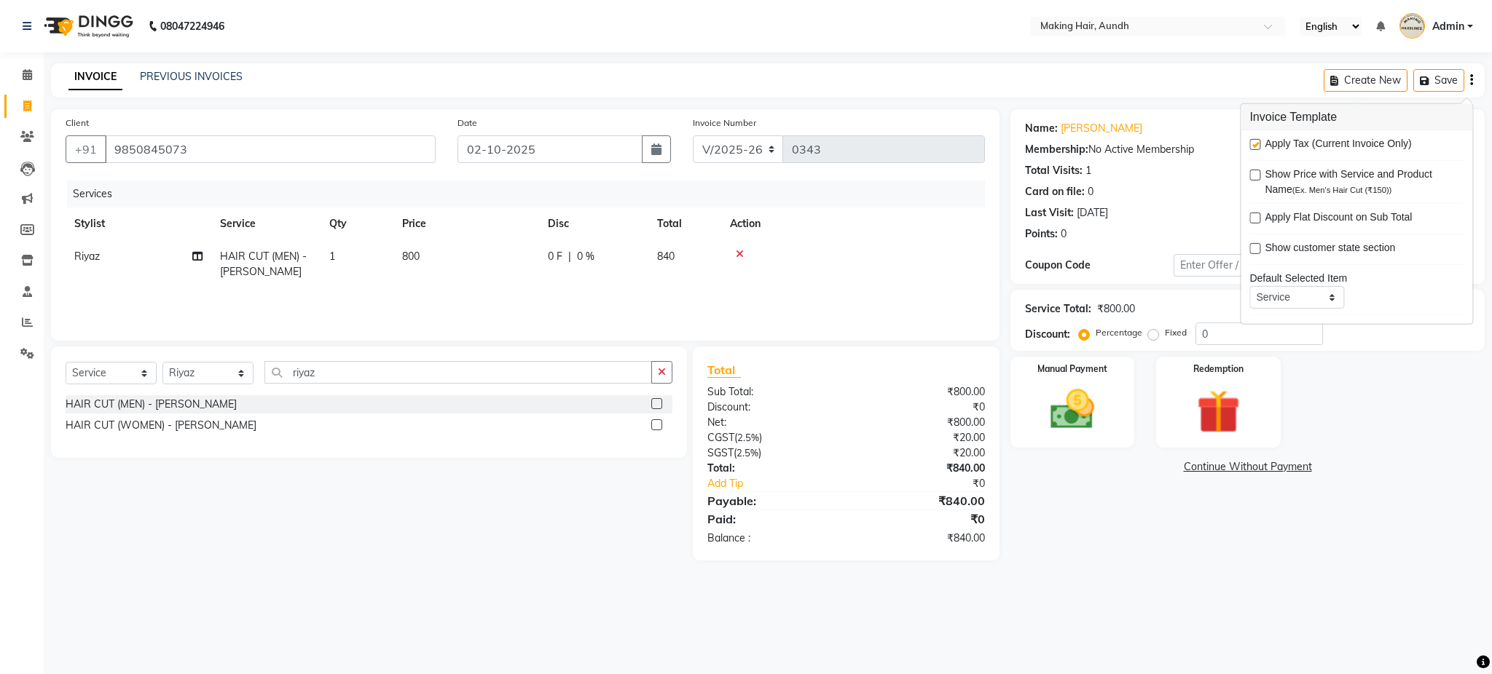
click at [1251, 146] on label at bounding box center [1254, 144] width 11 height 11
click at [1251, 146] on input "checkbox" at bounding box center [1253, 145] width 9 height 9
checkbox input "false"
click at [1077, 401] on img at bounding box center [1072, 410] width 74 height 52
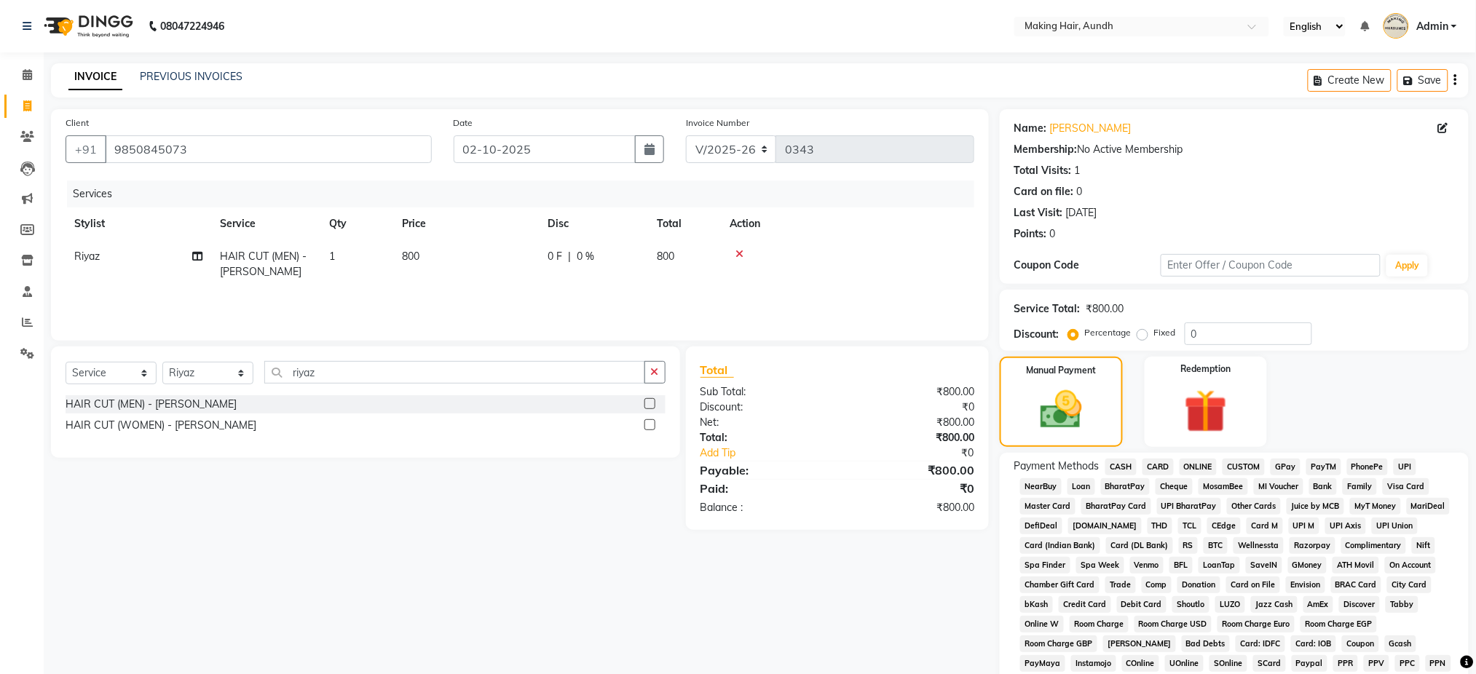
click at [1400, 468] on span "UPI" at bounding box center [1405, 467] width 23 height 17
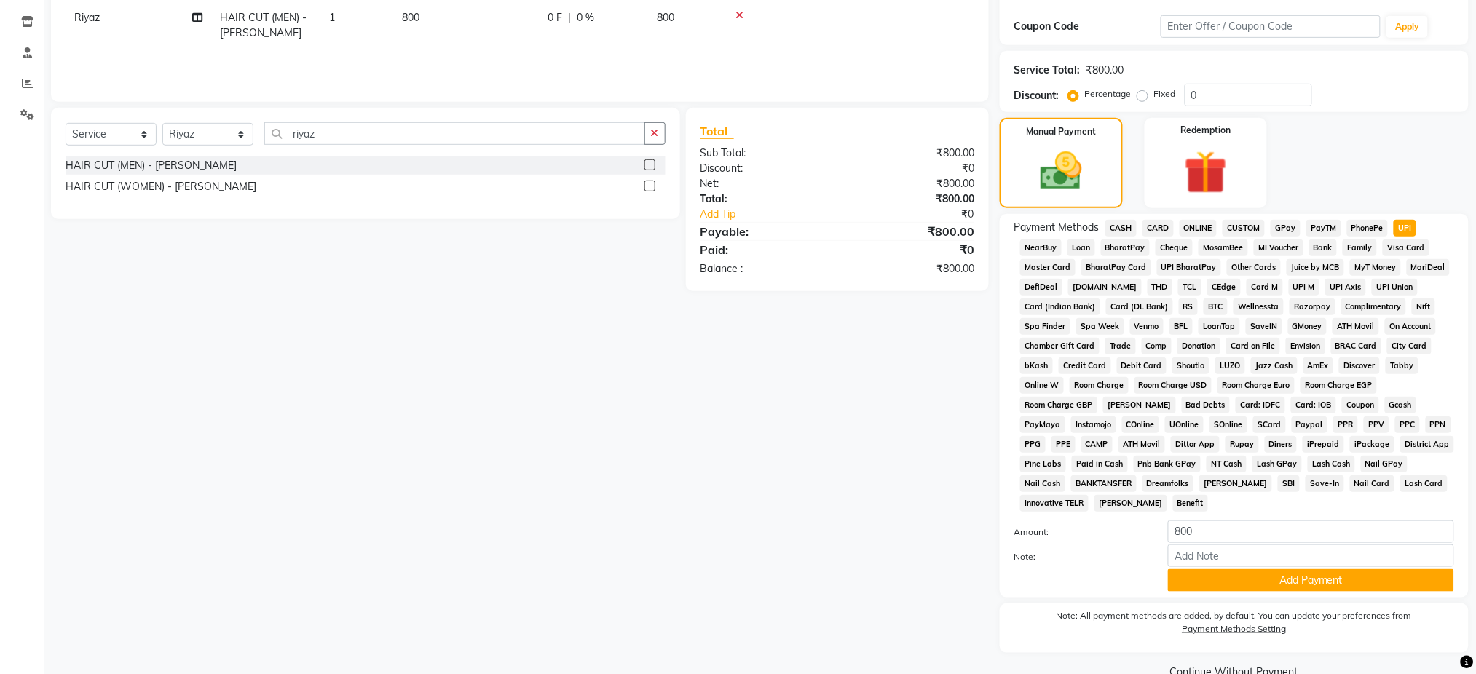
scroll to position [269, 0]
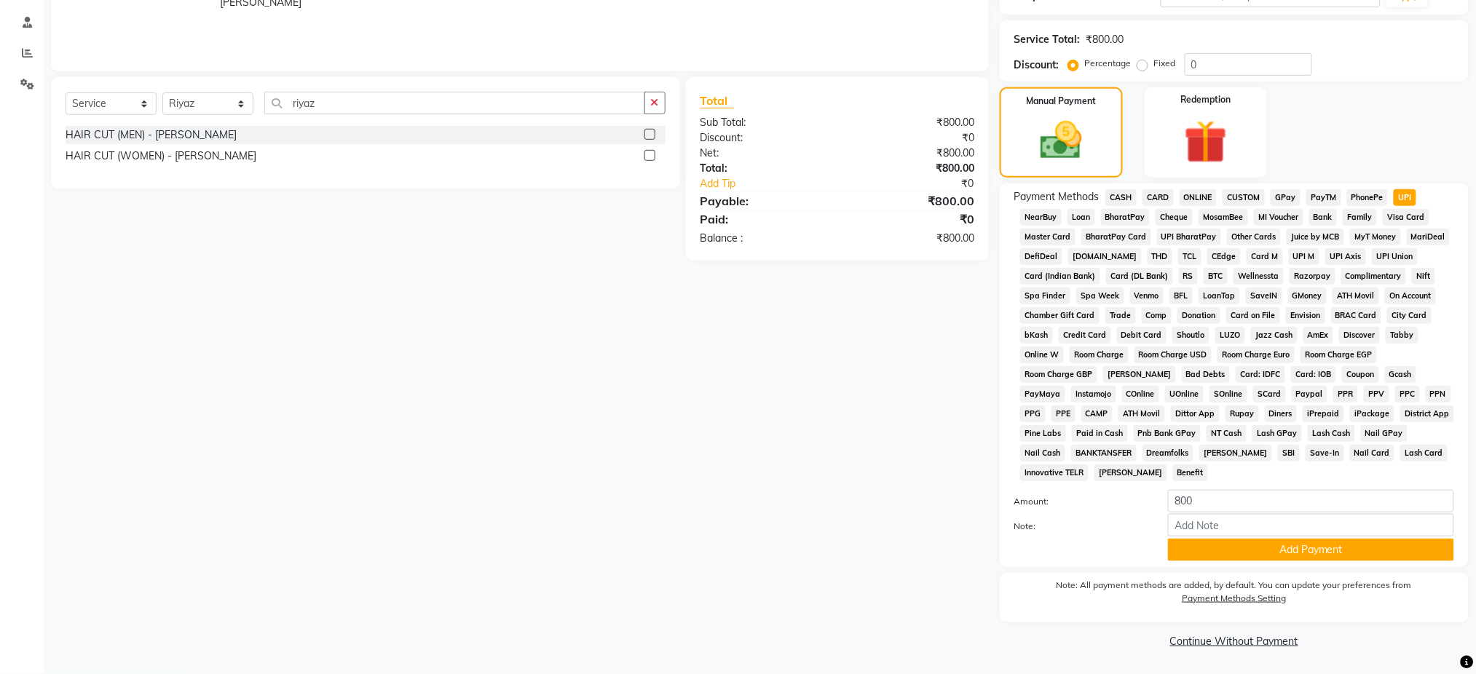
click at [1364, 564] on div "Payment Methods CASH CARD ONLINE CUSTOM GPay PayTM PhonePe UPI NearBuy Loan Bha…" at bounding box center [1234, 376] width 469 height 384
click at [1366, 561] on button "Add Payment" at bounding box center [1311, 550] width 286 height 23
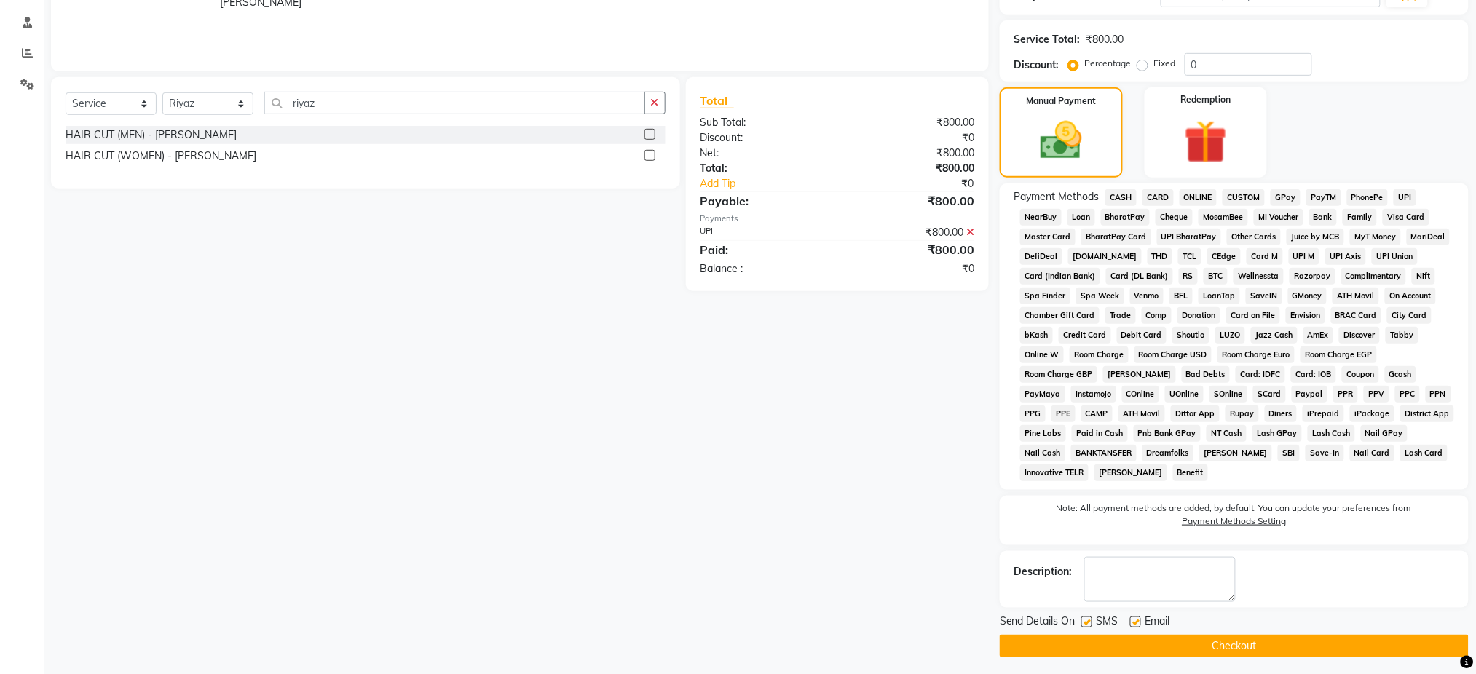
click at [1208, 637] on button "Checkout" at bounding box center [1234, 646] width 469 height 23
